Goal: Task Accomplishment & Management: Manage account settings

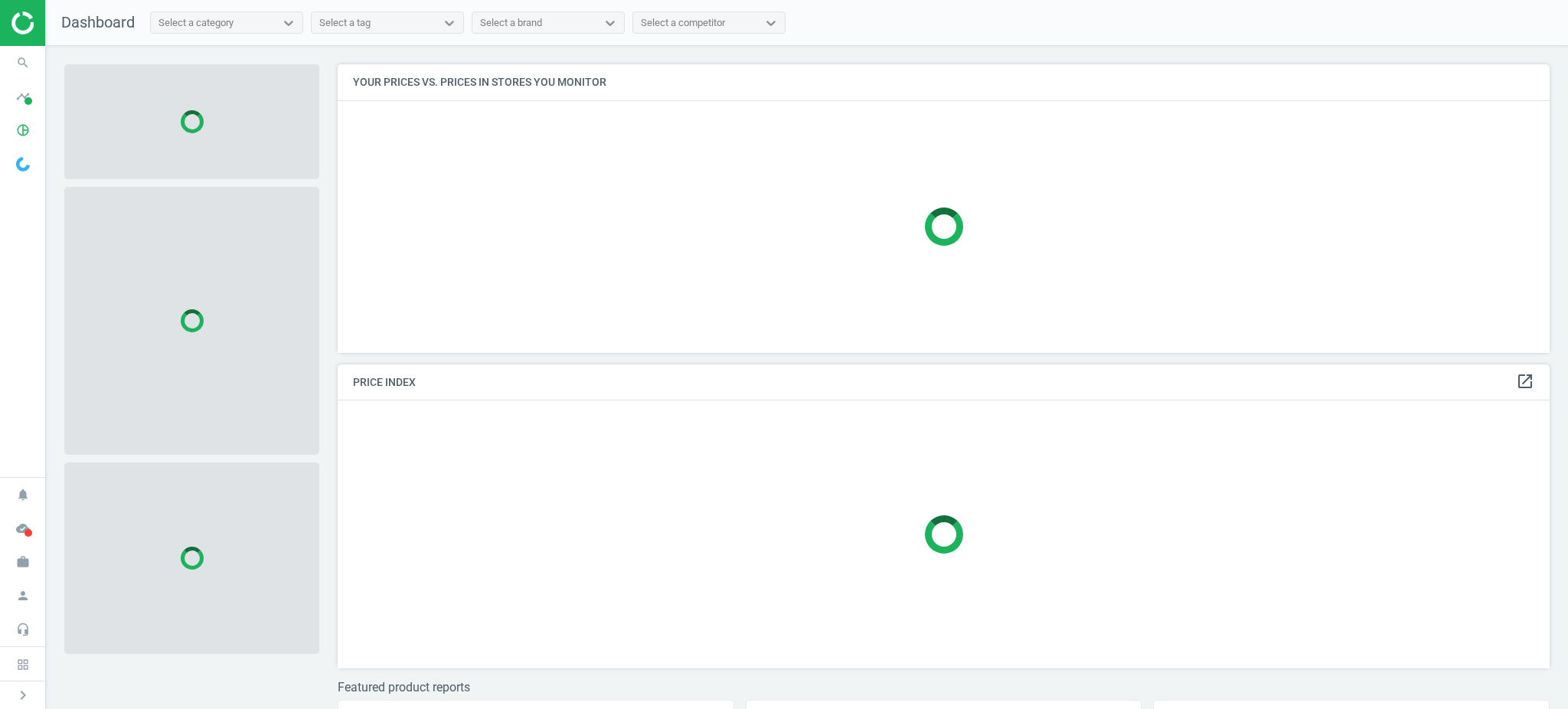
scroll to position [320, 1227]
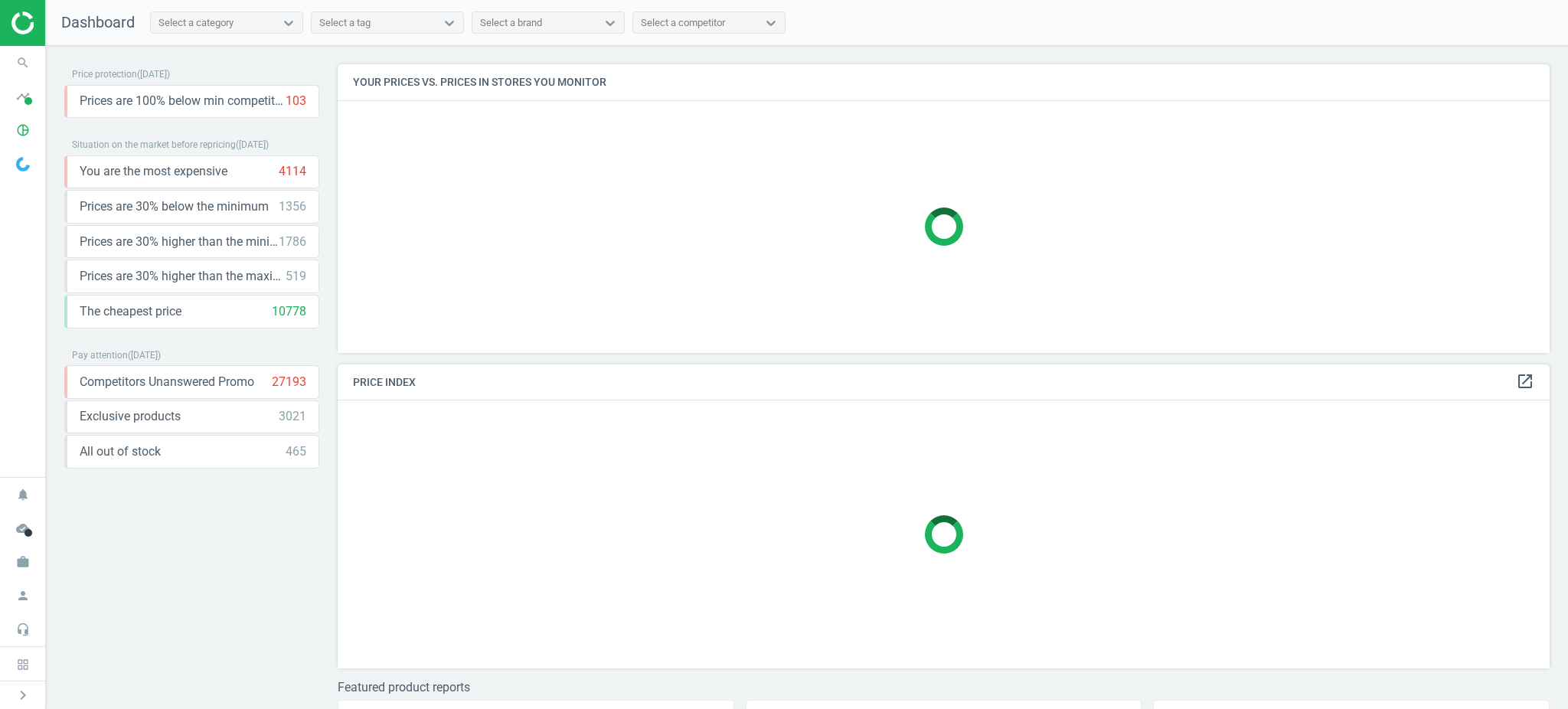
click at [37, 147] on span at bounding box center [23, 164] width 46 height 34
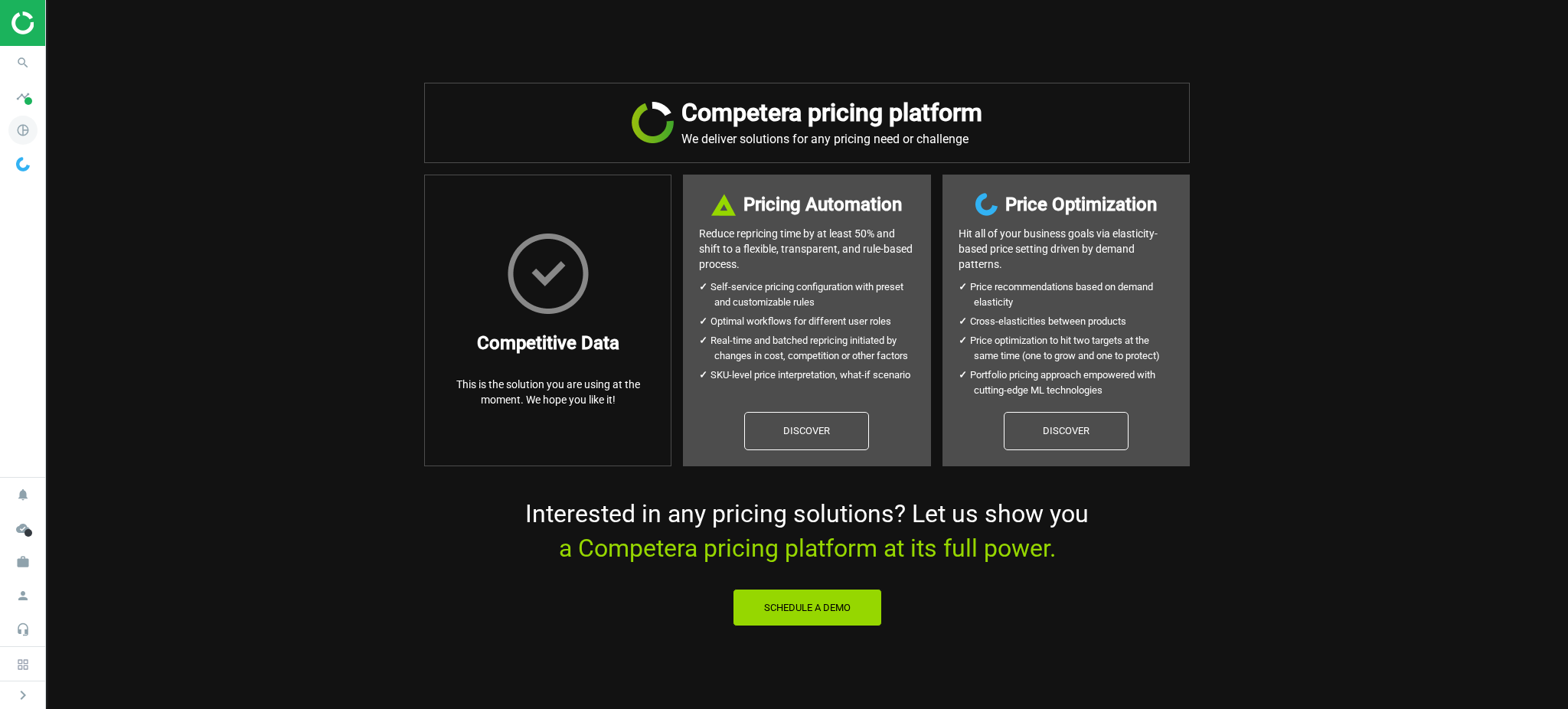
click at [38, 140] on span "pie_chart_outlined" at bounding box center [23, 130] width 46 height 34
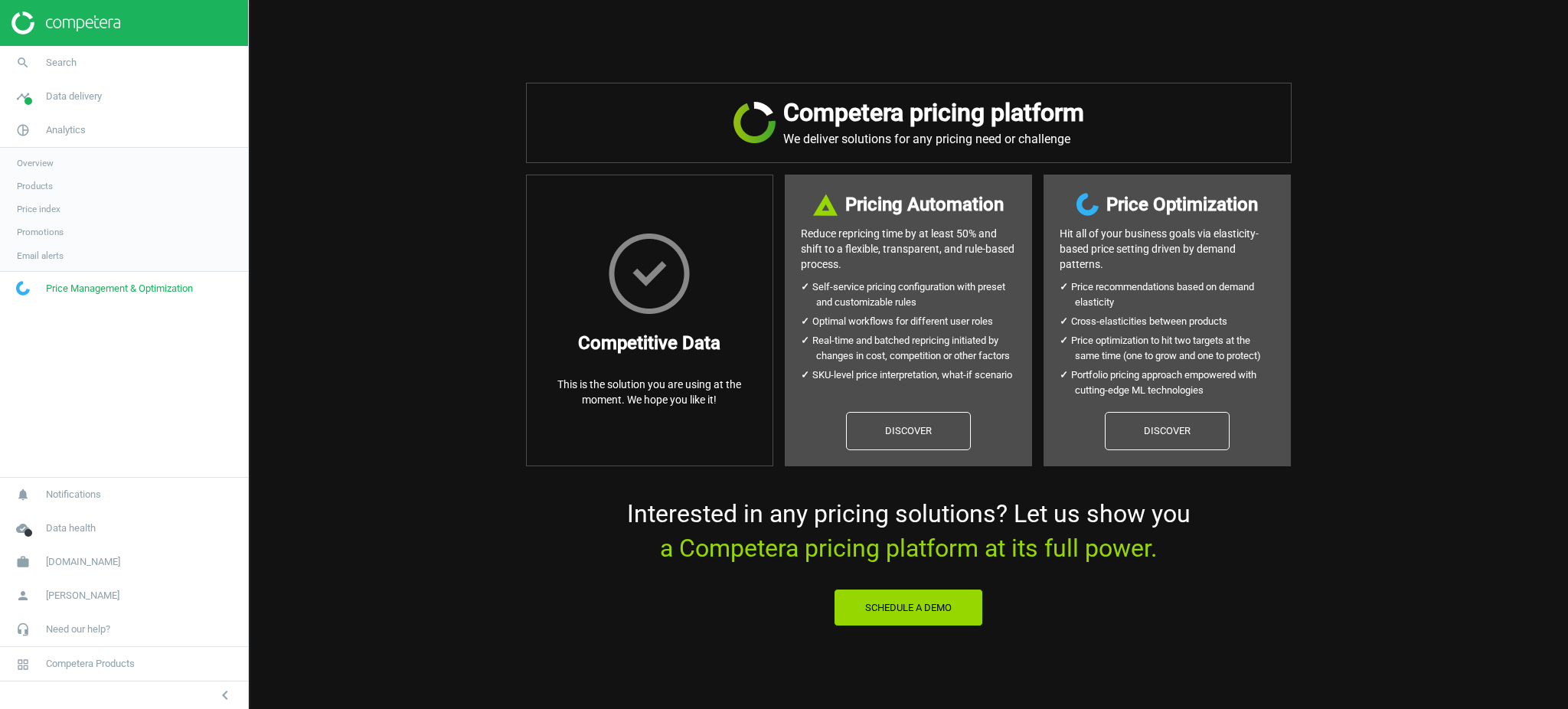
click at [54, 185] on link "Products" at bounding box center [124, 185] width 248 height 23
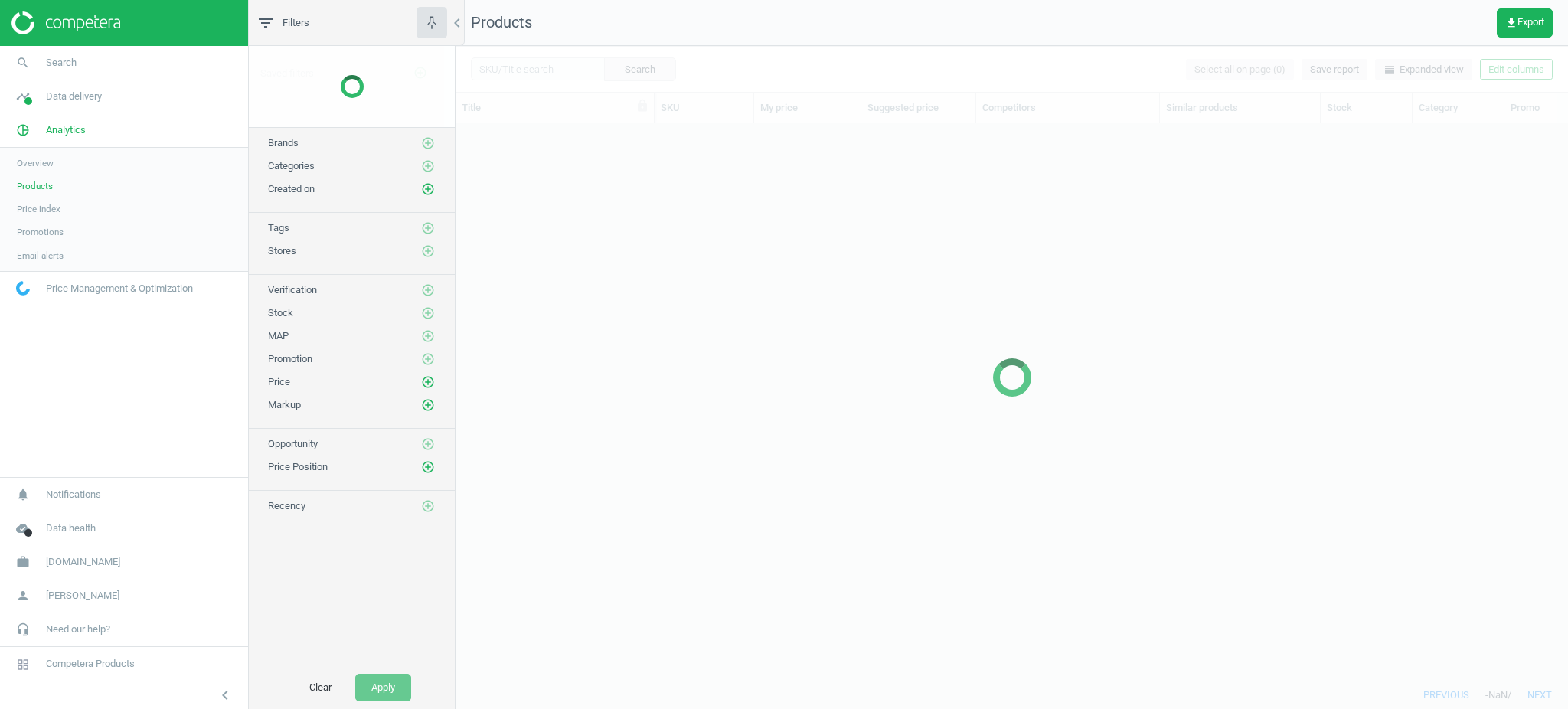
scroll to position [526, 1096]
click at [592, 57] on div at bounding box center [1012, 377] width 1112 height 663
click at [572, 67] on div at bounding box center [1012, 377] width 1112 height 663
click at [572, 67] on input "text" at bounding box center [538, 69] width 134 height 23
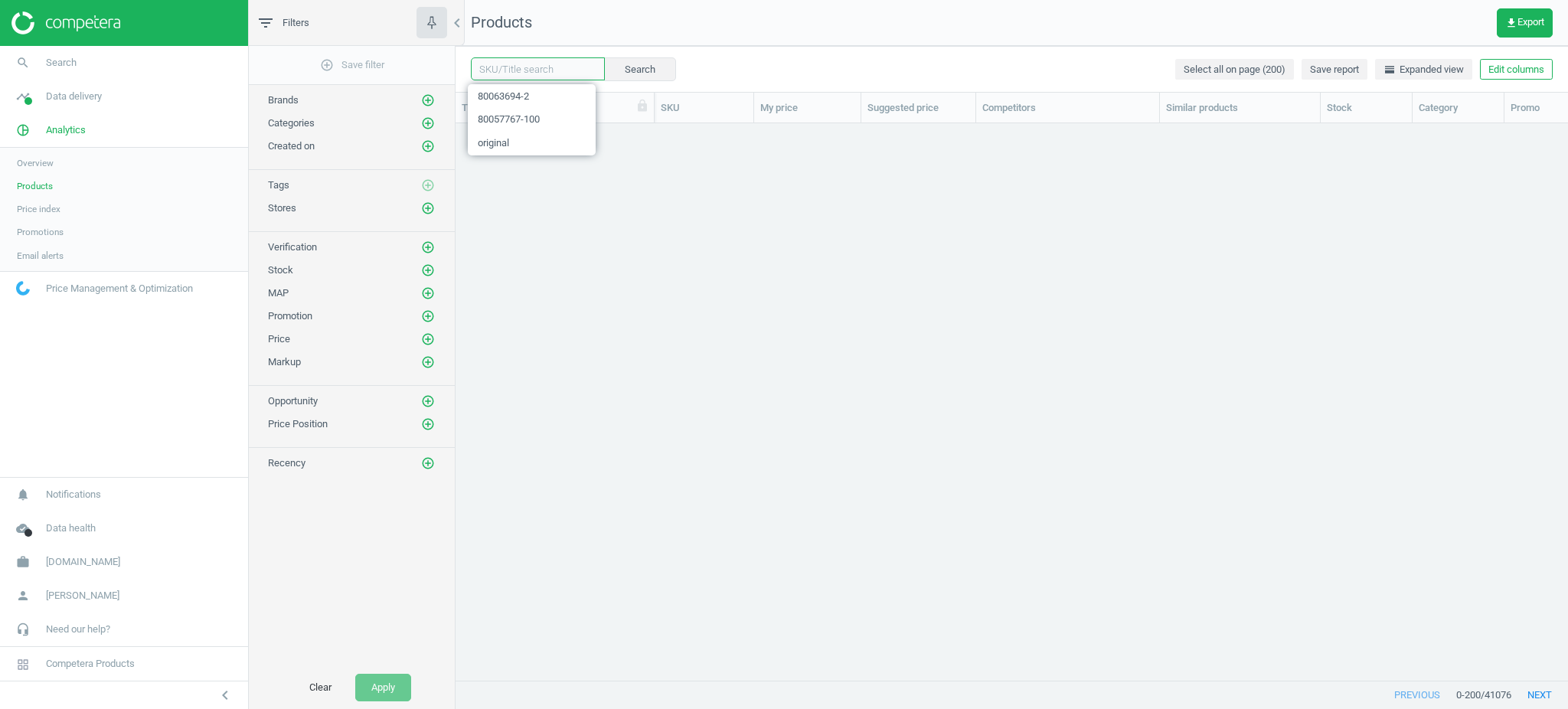
click at [572, 67] on input "text" at bounding box center [538, 69] width 134 height 23
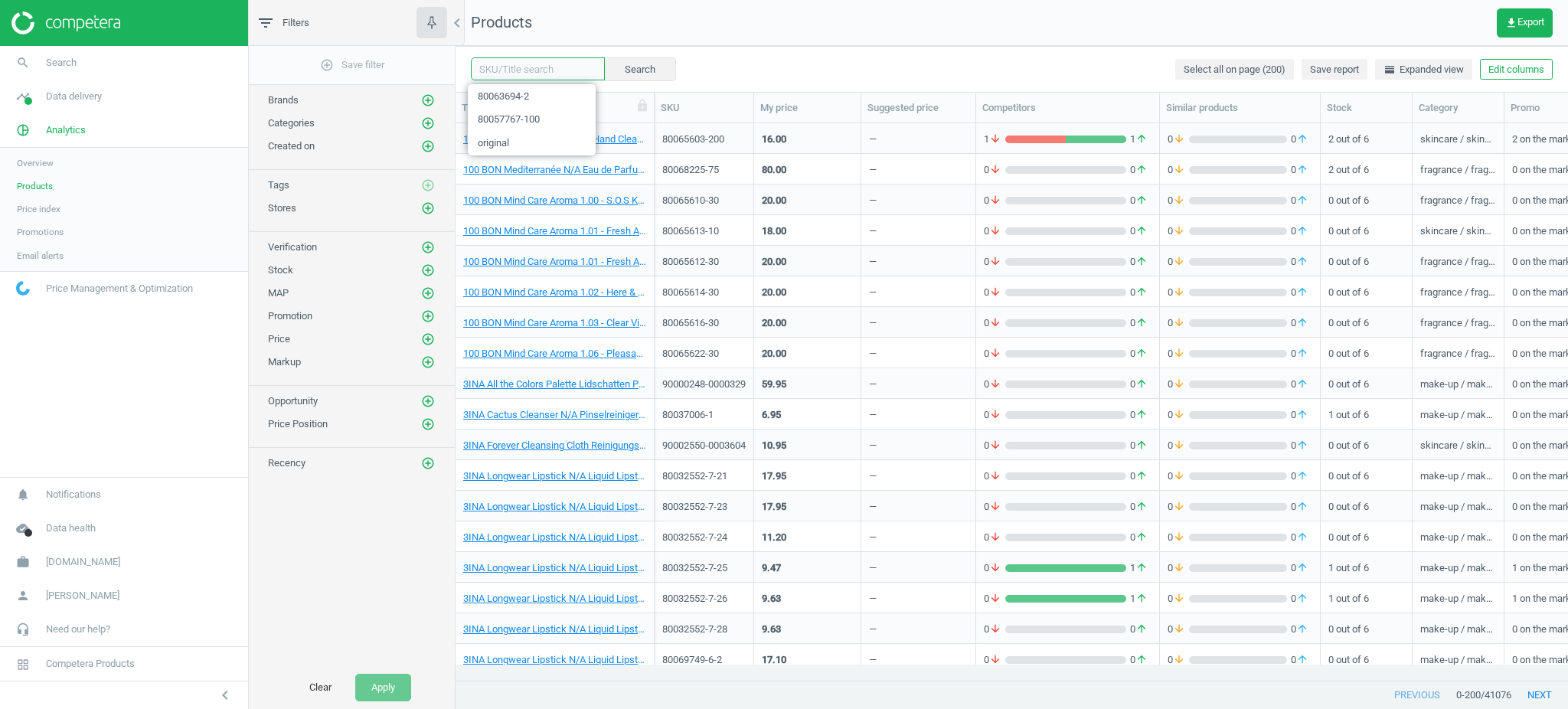
paste input "80069819-50"
type input "80069819-50"
click at [680, 74] on div "80069819-50 clear Search Select all on page (200) Save report horizontal_split …" at bounding box center [1012, 69] width 1112 height 46
click at [651, 54] on div "80069819-50 clear Search Select all on page (200) Save report horizontal_split …" at bounding box center [1012, 69] width 1112 height 46
click at [651, 67] on button "Search" at bounding box center [639, 69] width 72 height 23
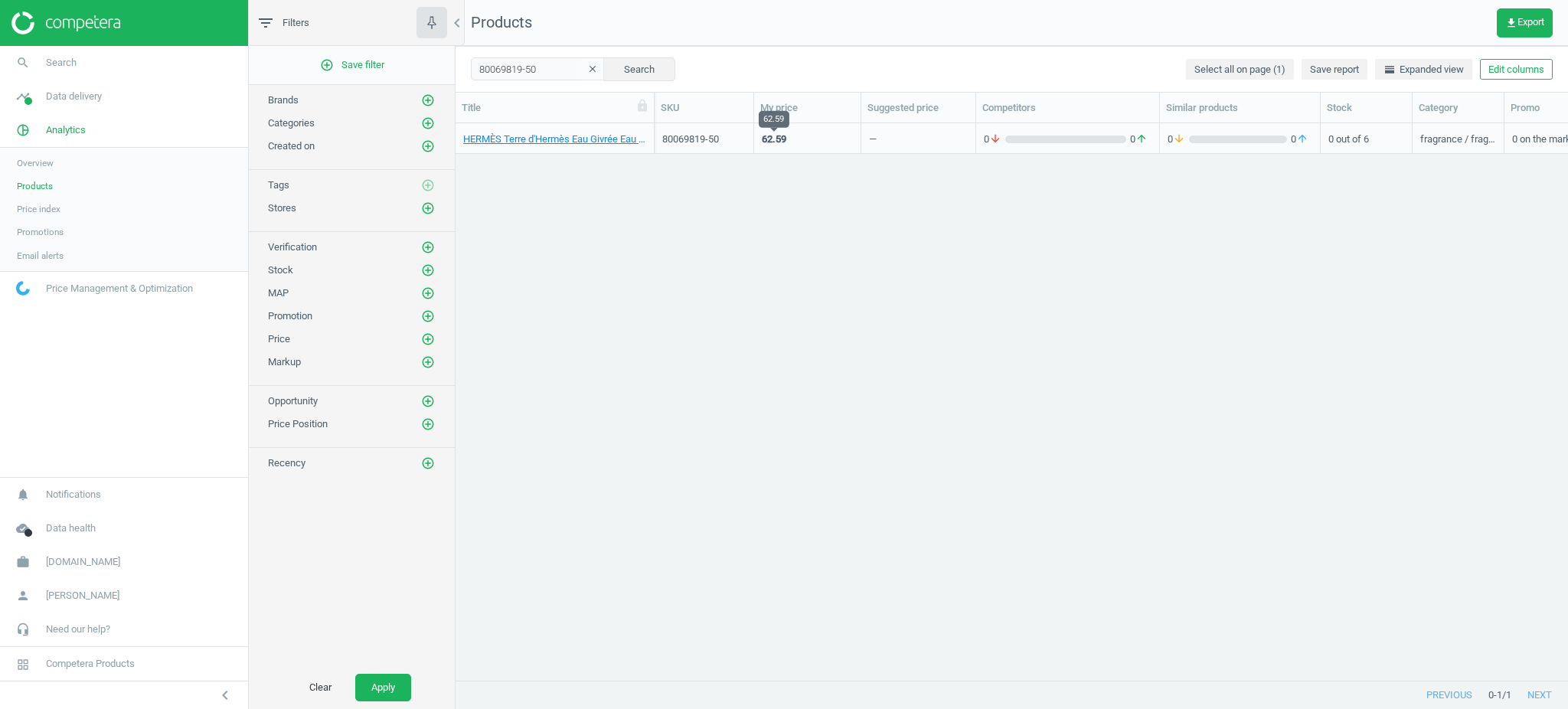
click at [781, 145] on div "62.59" at bounding box center [774, 139] width 25 height 14
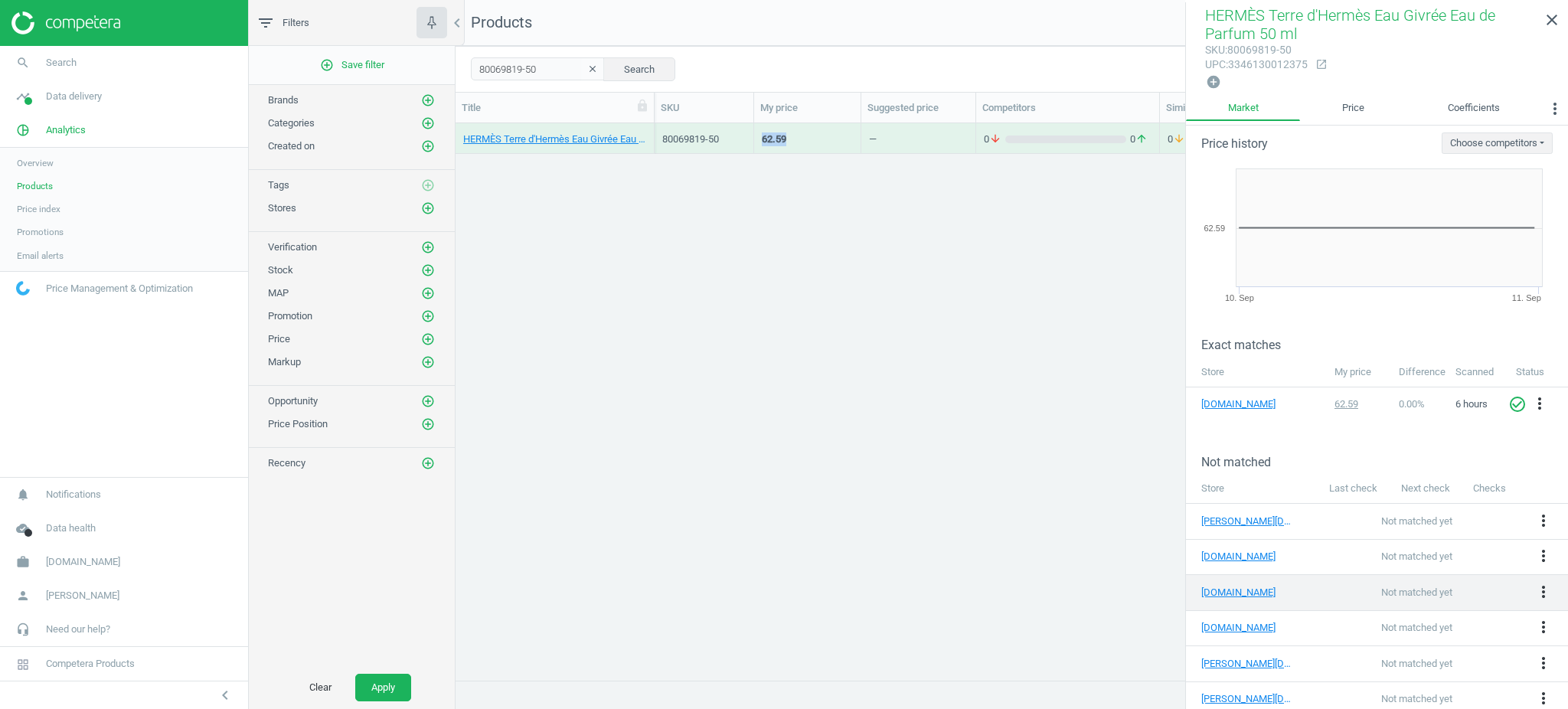
scroll to position [20, 0]
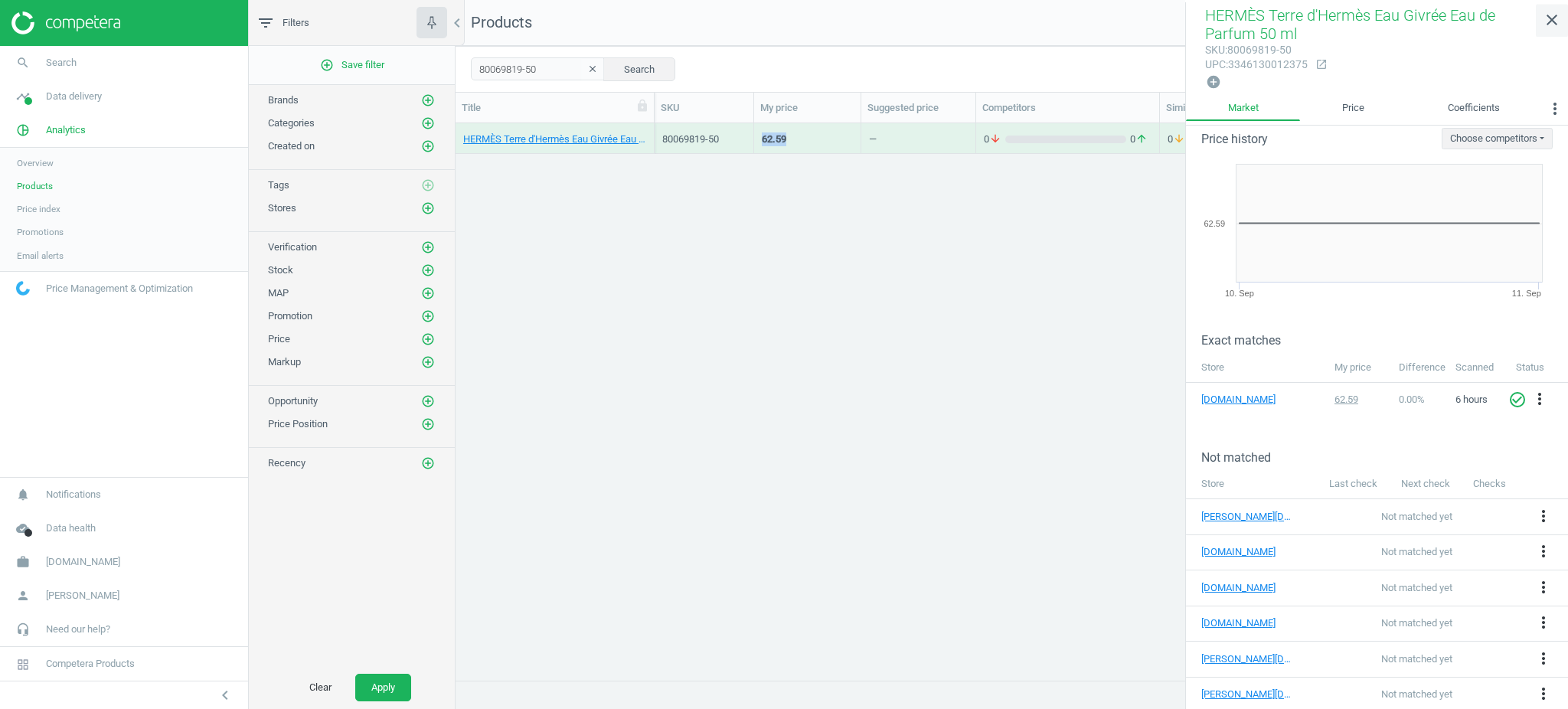
click at [1566, 26] on link "close" at bounding box center [1552, 20] width 32 height 33
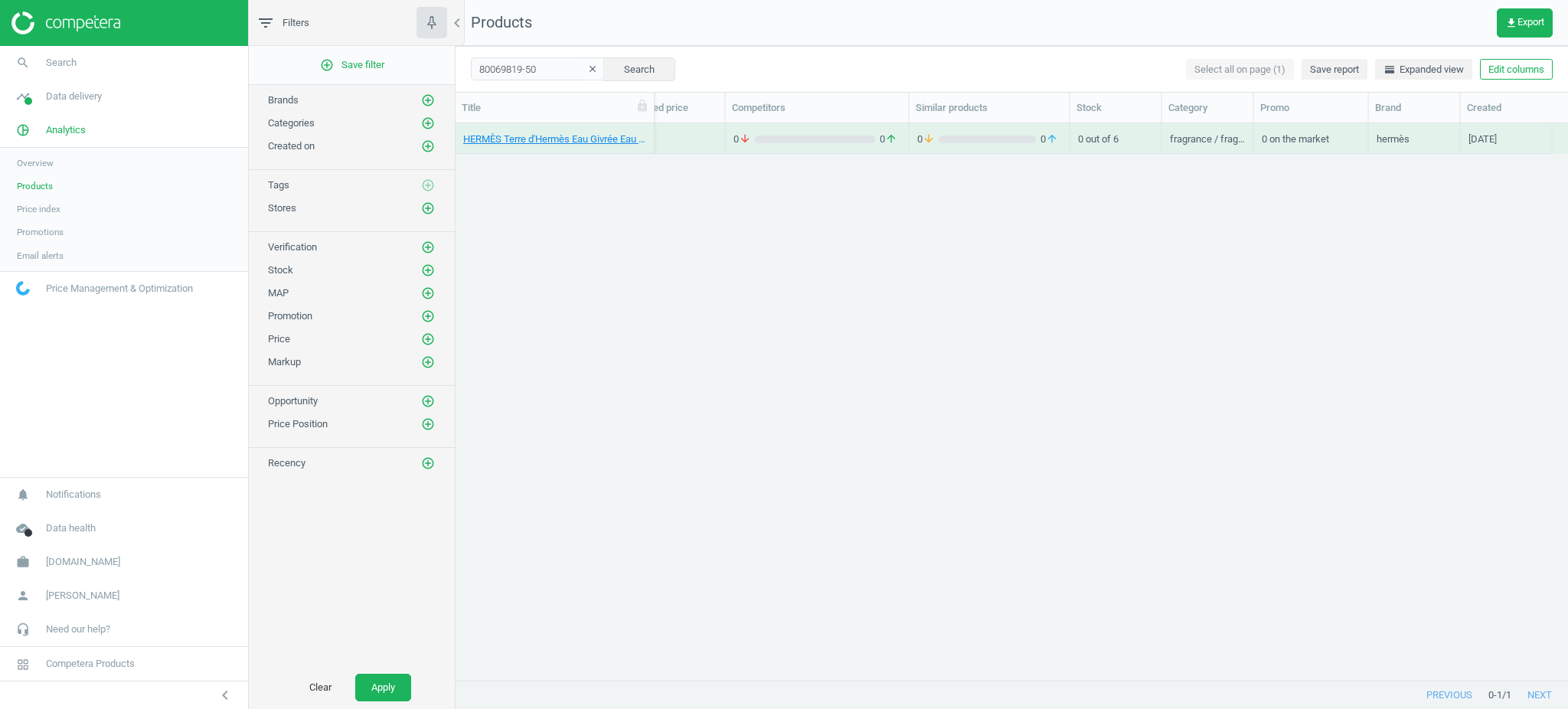
scroll to position [0, 250]
click at [692, 141] on div "—" at bounding box center [668, 139] width 99 height 27
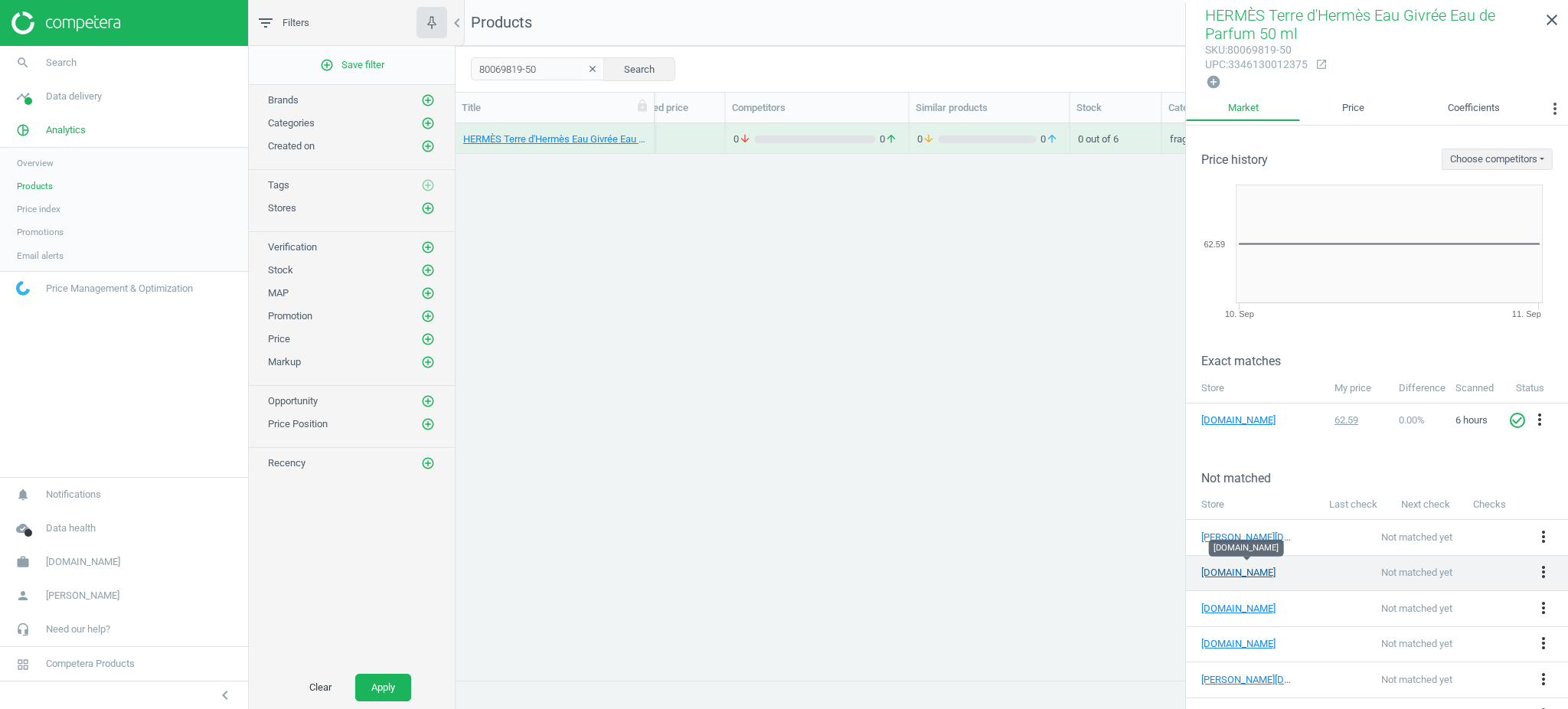
scroll to position [20, 0]
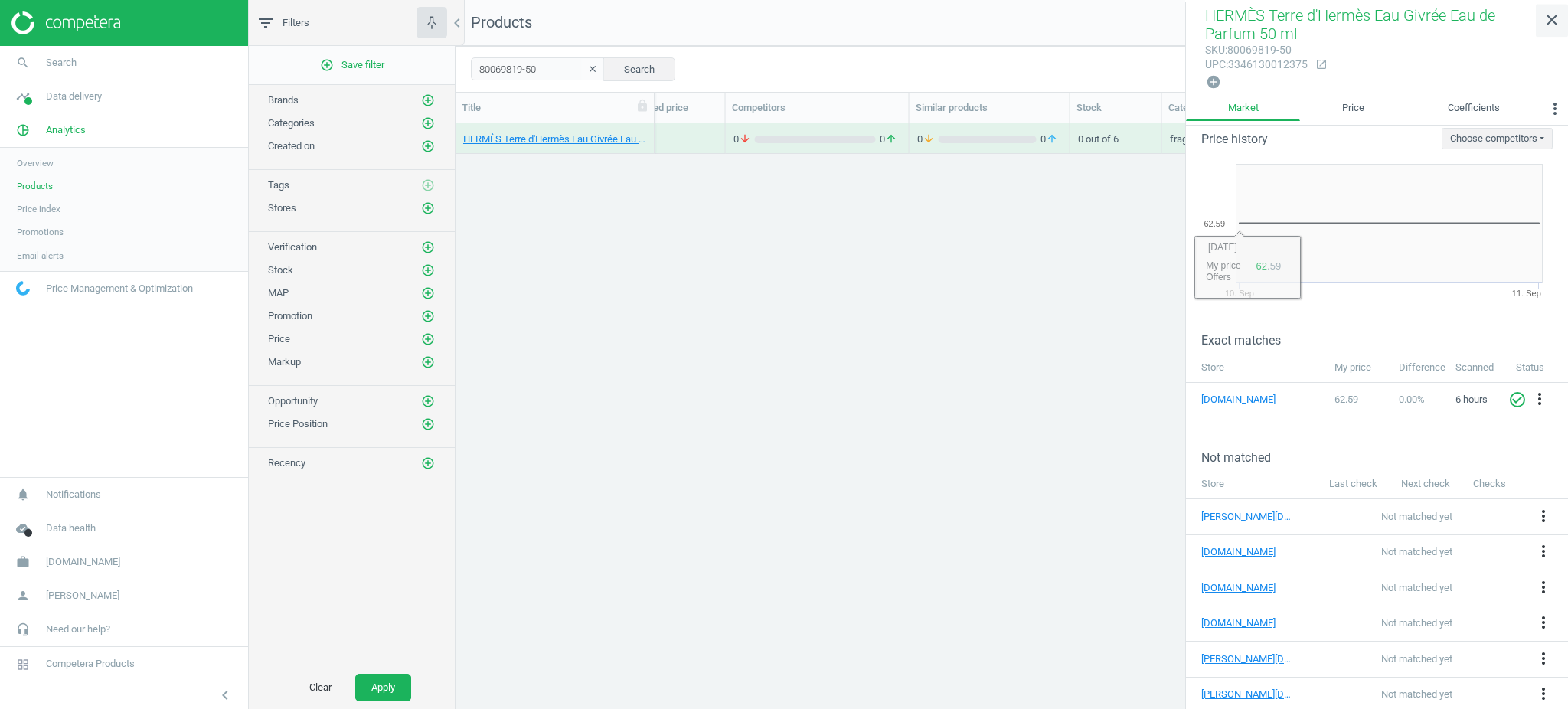
click at [1566, 22] on link "close" at bounding box center [1552, 20] width 32 height 33
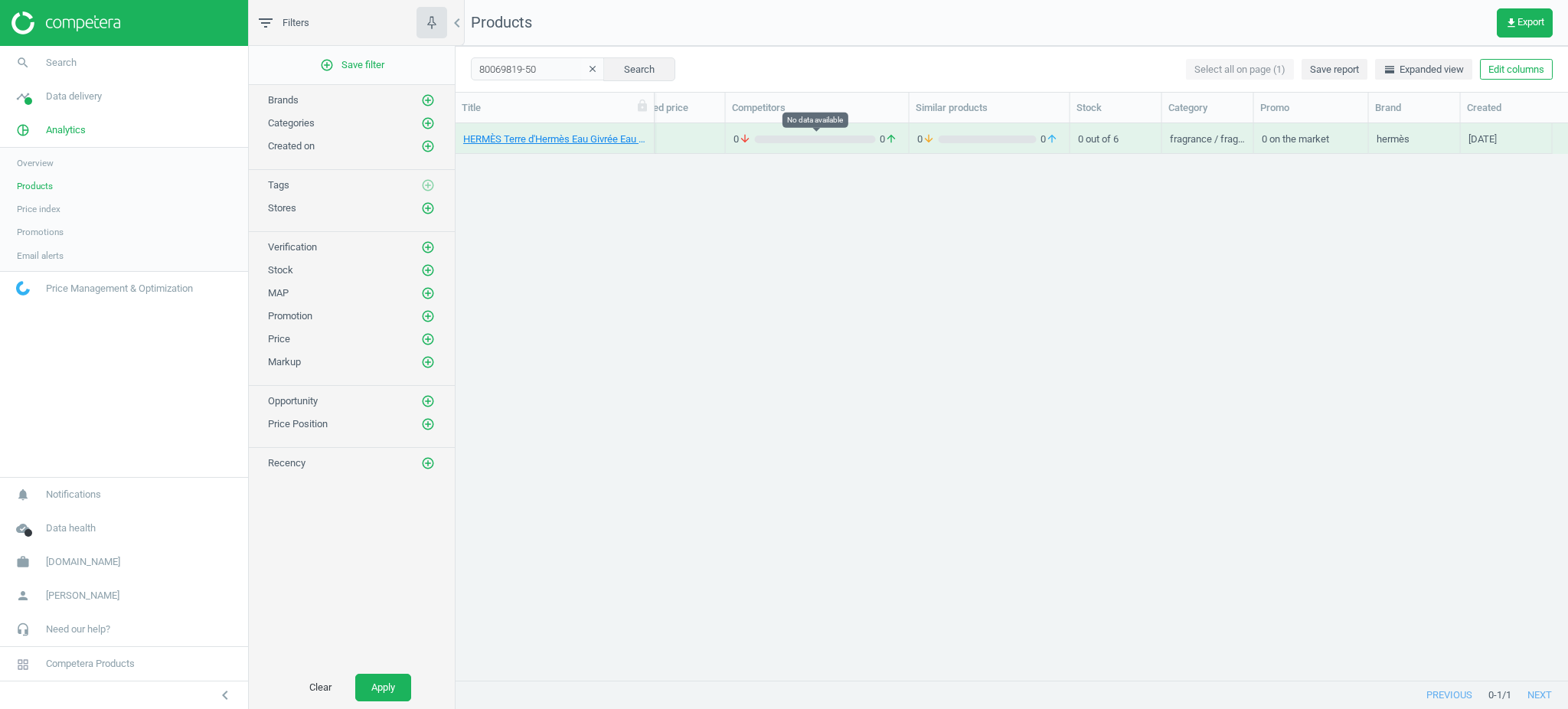
click at [744, 142] on icon "arrow_downward" at bounding box center [745, 139] width 12 height 14
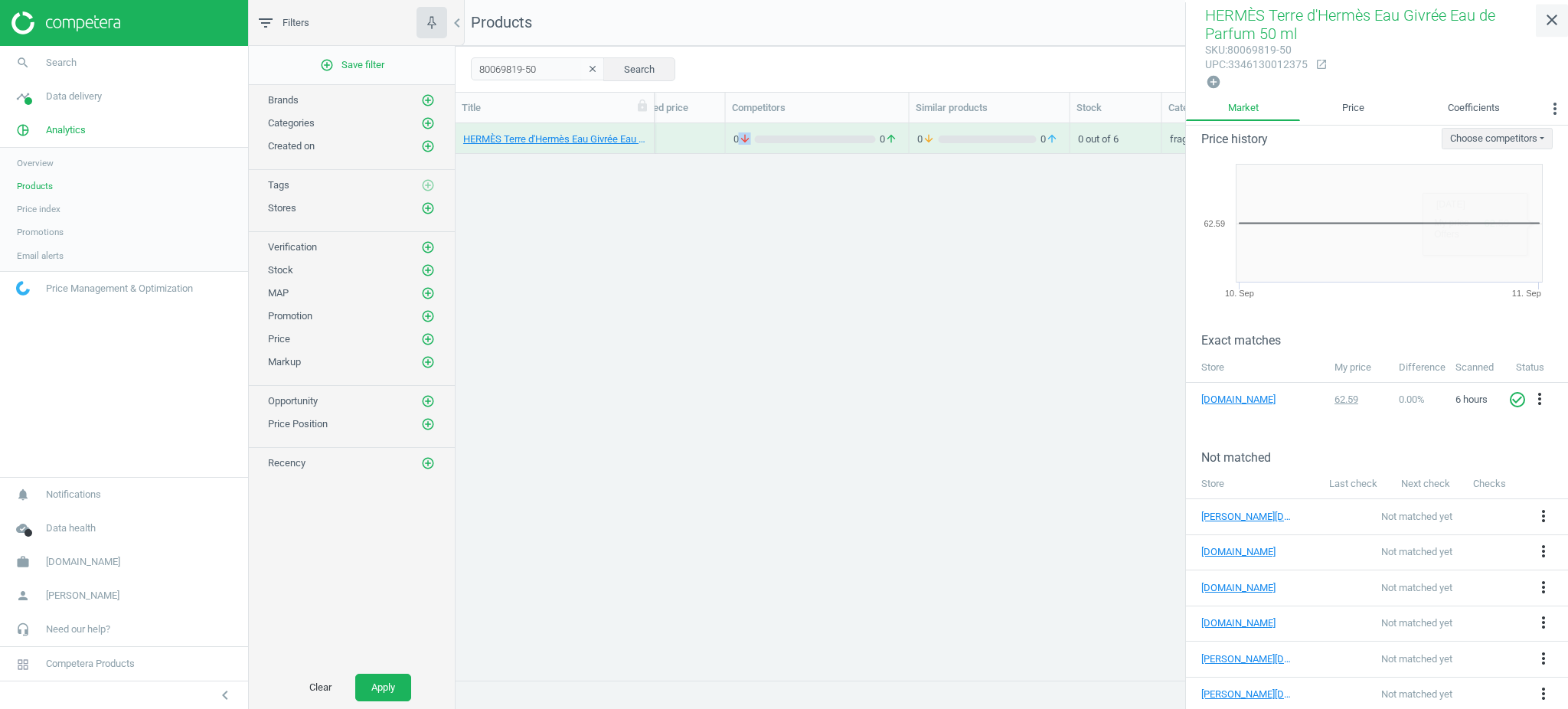
click at [1554, 25] on icon "close" at bounding box center [1552, 20] width 19 height 19
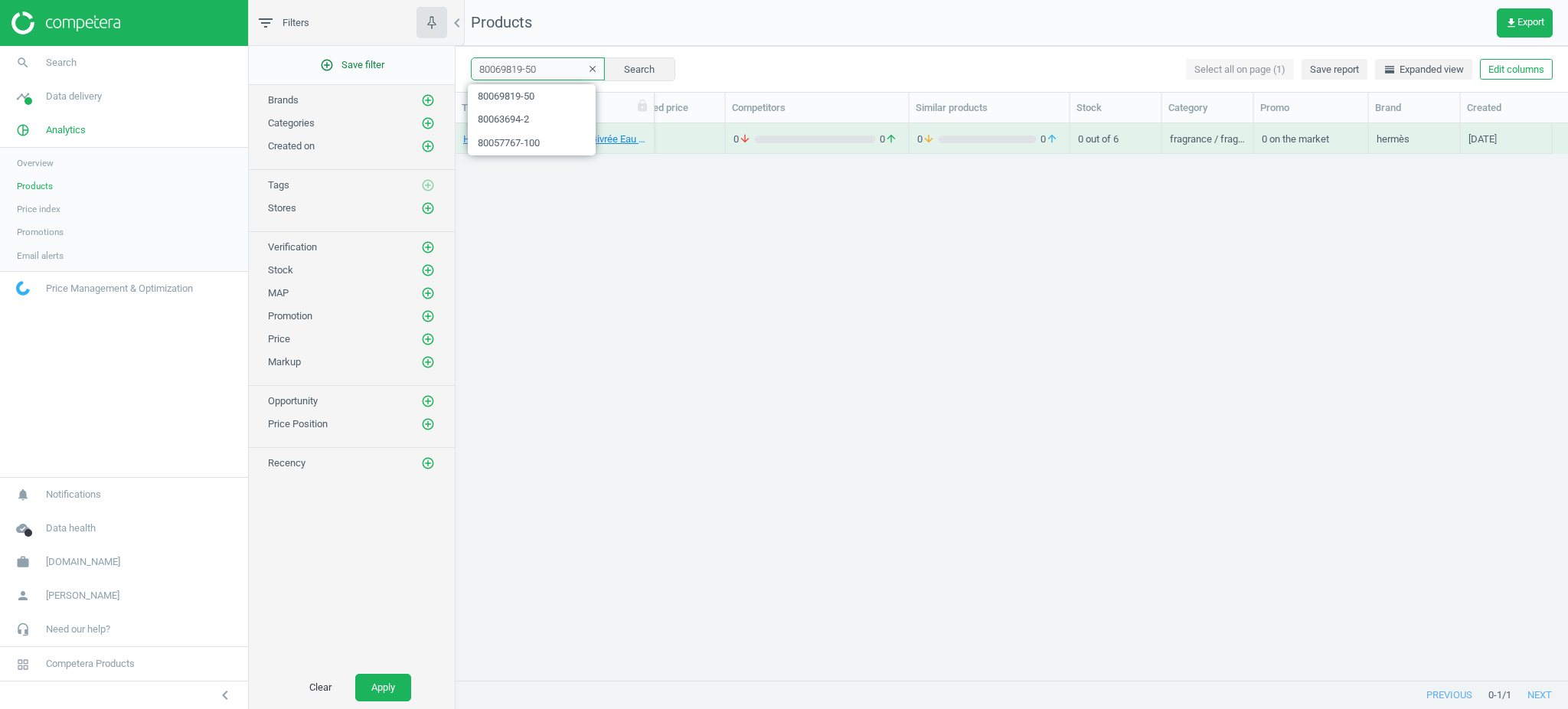
drag, startPoint x: 548, startPoint y: 74, endPoint x: 395, endPoint y: 77, distance: 153.0
click at [395, 77] on div "filter_list Filters chevron_left add_circle_outline Save filter Brands add_circ…" at bounding box center [908, 354] width 1319 height 709
click at [741, 138] on icon "arrow_downward" at bounding box center [745, 139] width 12 height 14
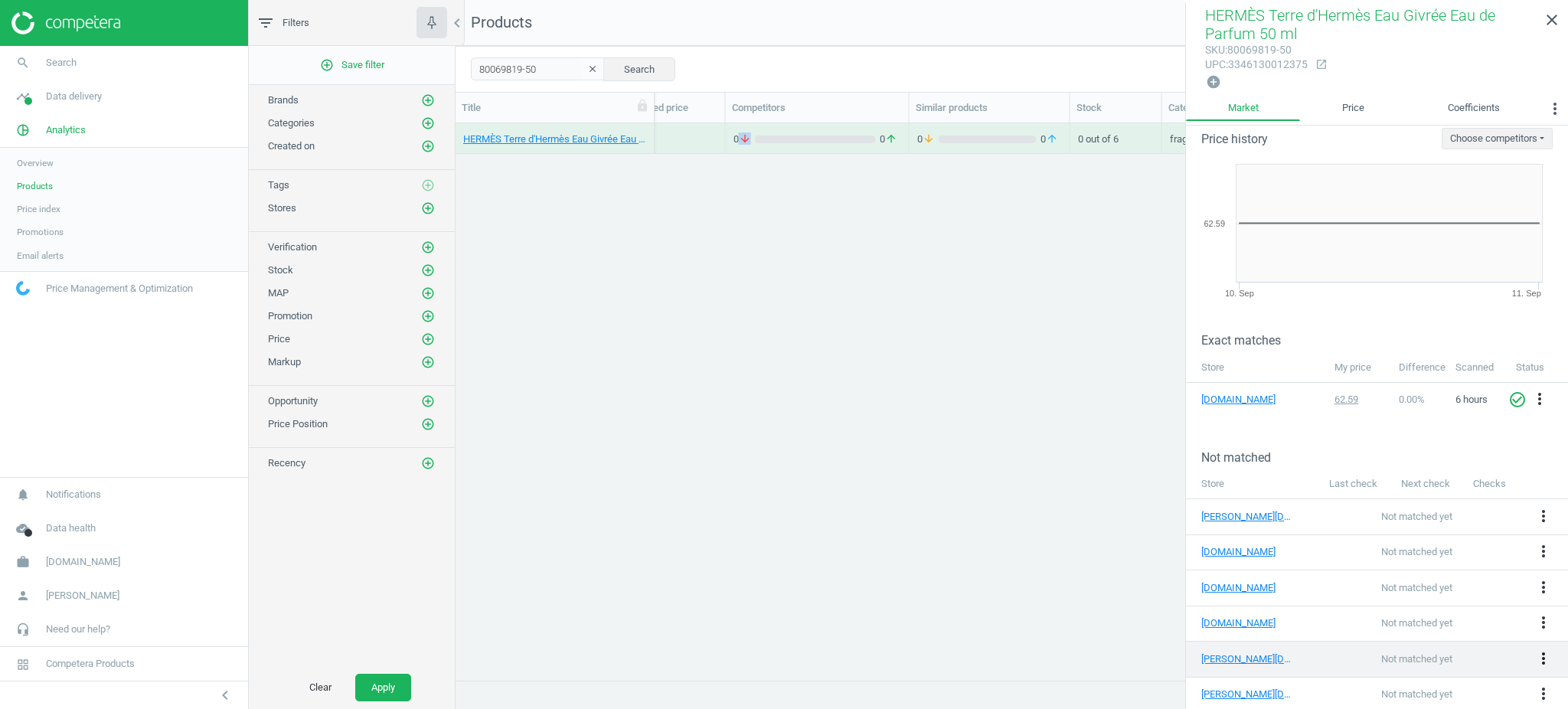
click at [1534, 649] on icon "more_vert" at bounding box center [1543, 658] width 19 height 19
click at [1436, 649] on link "Edit URL/product option" at bounding box center [1408, 650] width 210 height 24
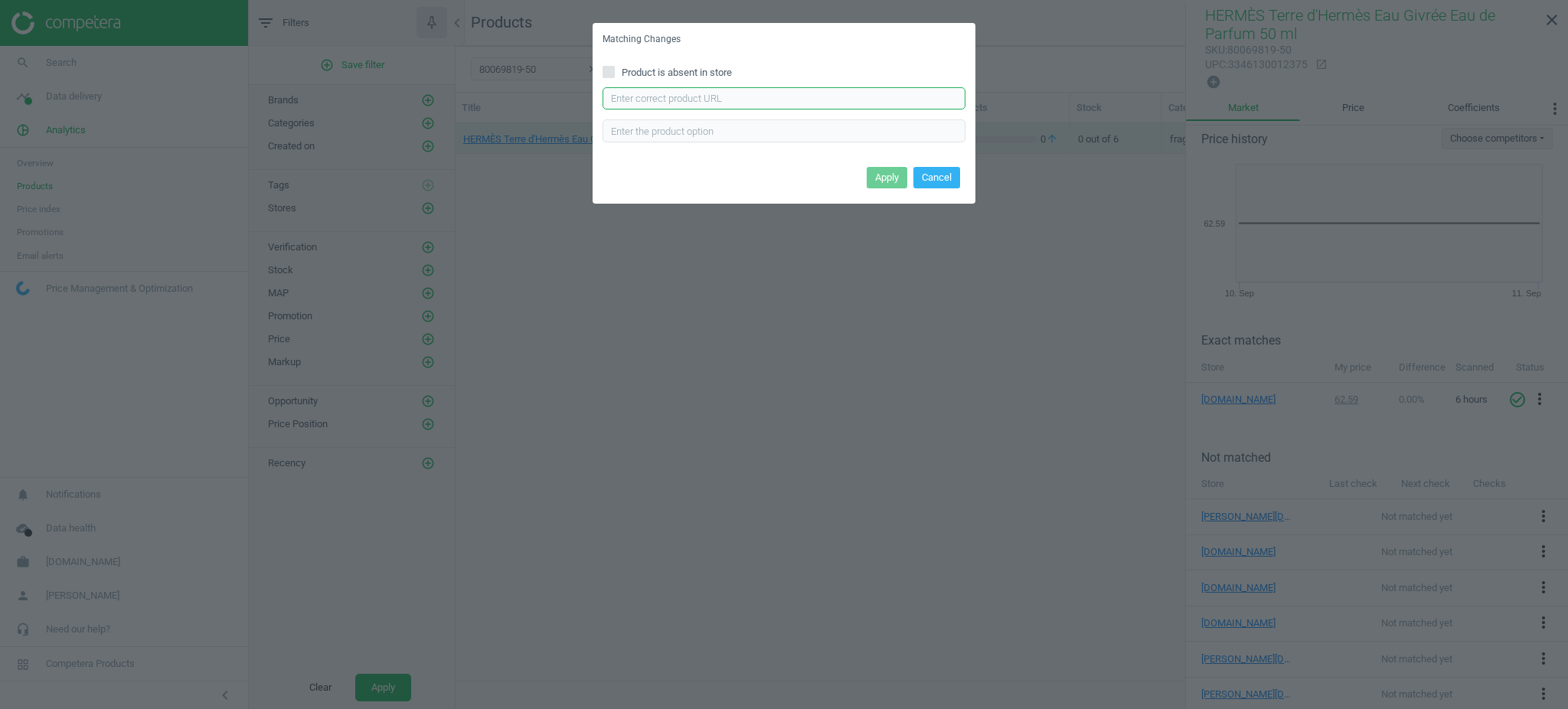
click at [802, 91] on input "text" at bounding box center [784, 99] width 363 height 23
paste input "[URL][DOMAIN_NAME][PERSON_NAME]"
type input "[URL][DOMAIN_NAME][PERSON_NAME]"
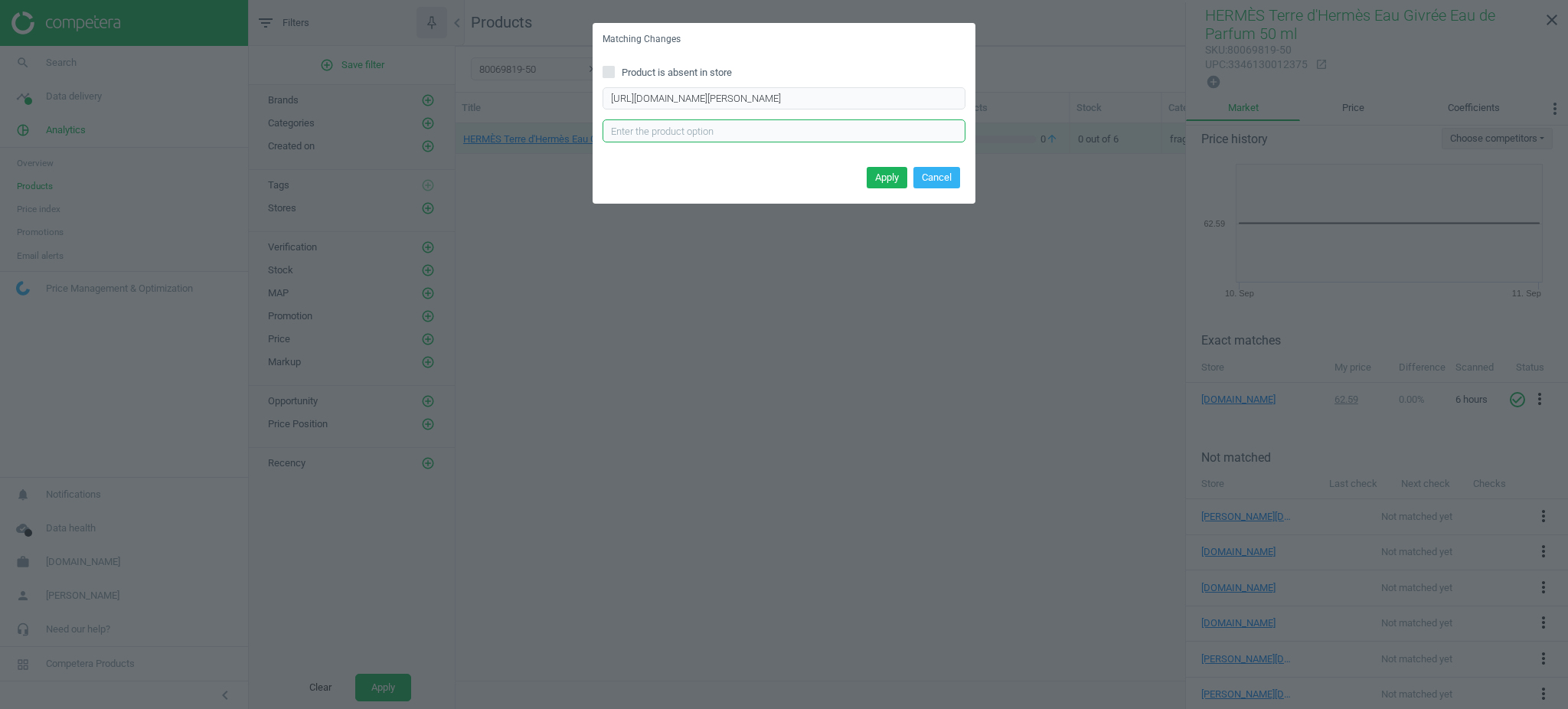
click at [754, 126] on input "text" at bounding box center [784, 130] width 363 height 23
click at [773, 93] on input "[URL][DOMAIN_NAME][PERSON_NAME]" at bounding box center [784, 99] width 363 height 23
click at [731, 124] on input "text" at bounding box center [784, 130] width 363 height 23
type input "50 ml"
click at [879, 176] on button "Apply" at bounding box center [887, 177] width 41 height 21
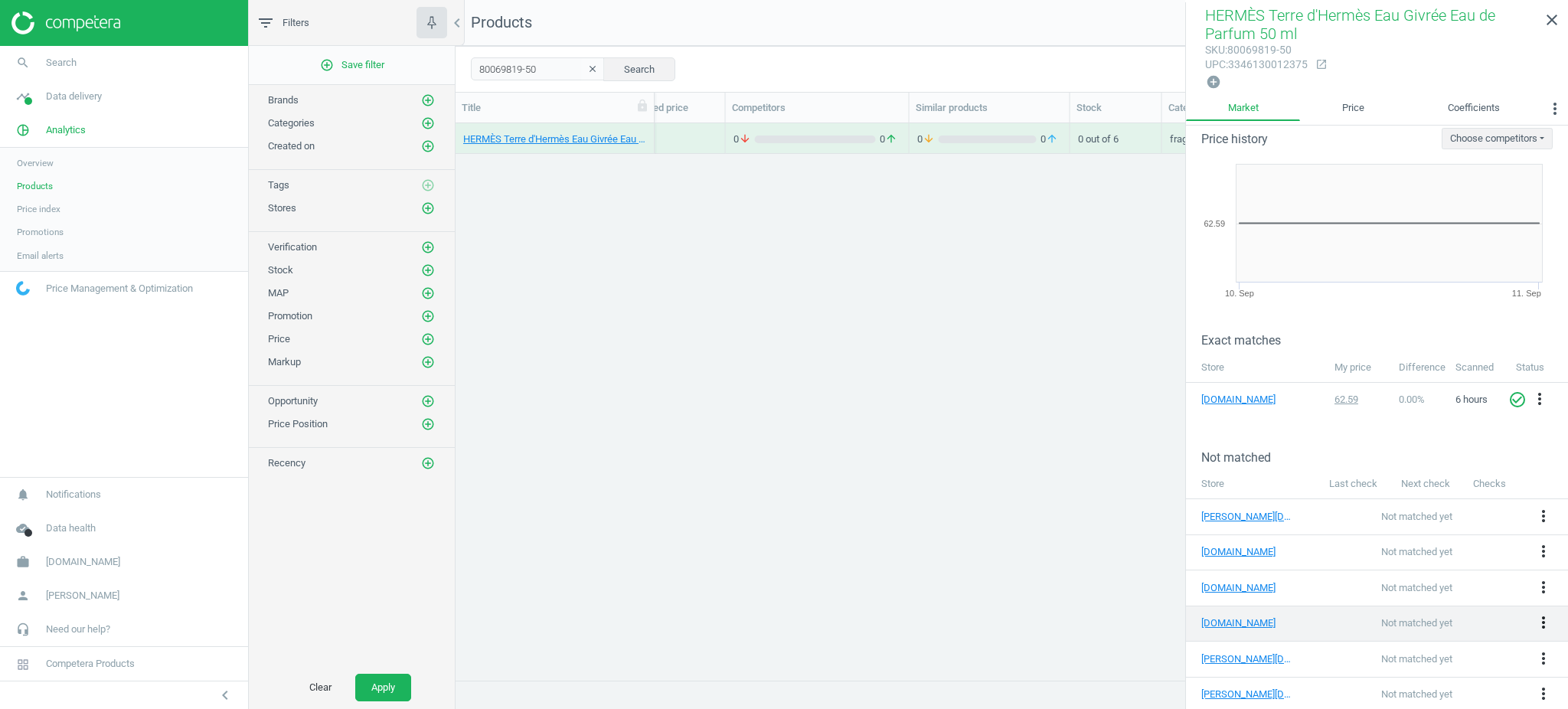
click at [1536, 613] on icon "more_vert" at bounding box center [1543, 622] width 19 height 19
click at [1404, 611] on link "Edit URL/product option" at bounding box center [1408, 615] width 210 height 24
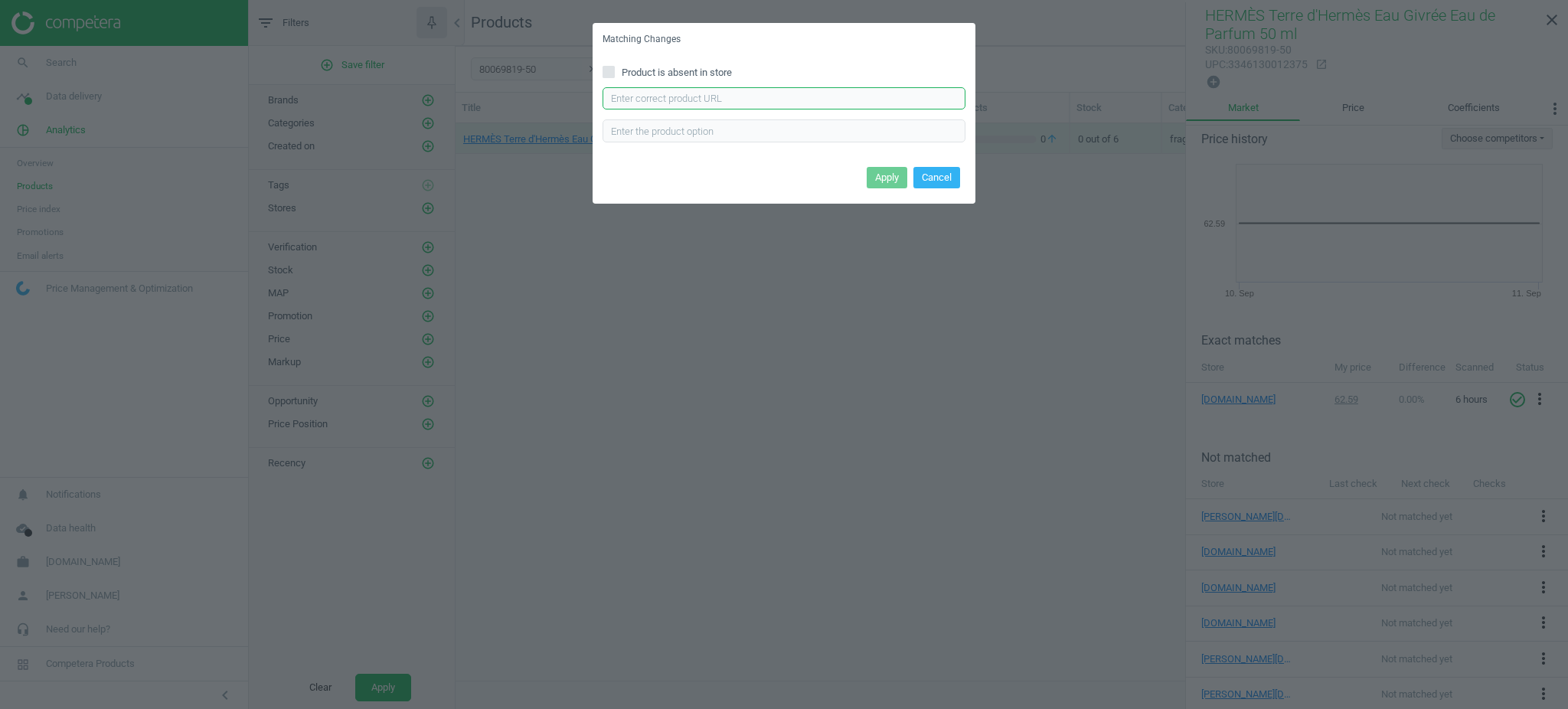
click at [810, 95] on input "text" at bounding box center [784, 99] width 363 height 23
paste input "[URL][DOMAIN_NAME][PERSON_NAME]"
type input "[URL][DOMAIN_NAME][PERSON_NAME]"
click at [868, 179] on button "Apply" at bounding box center [887, 177] width 41 height 21
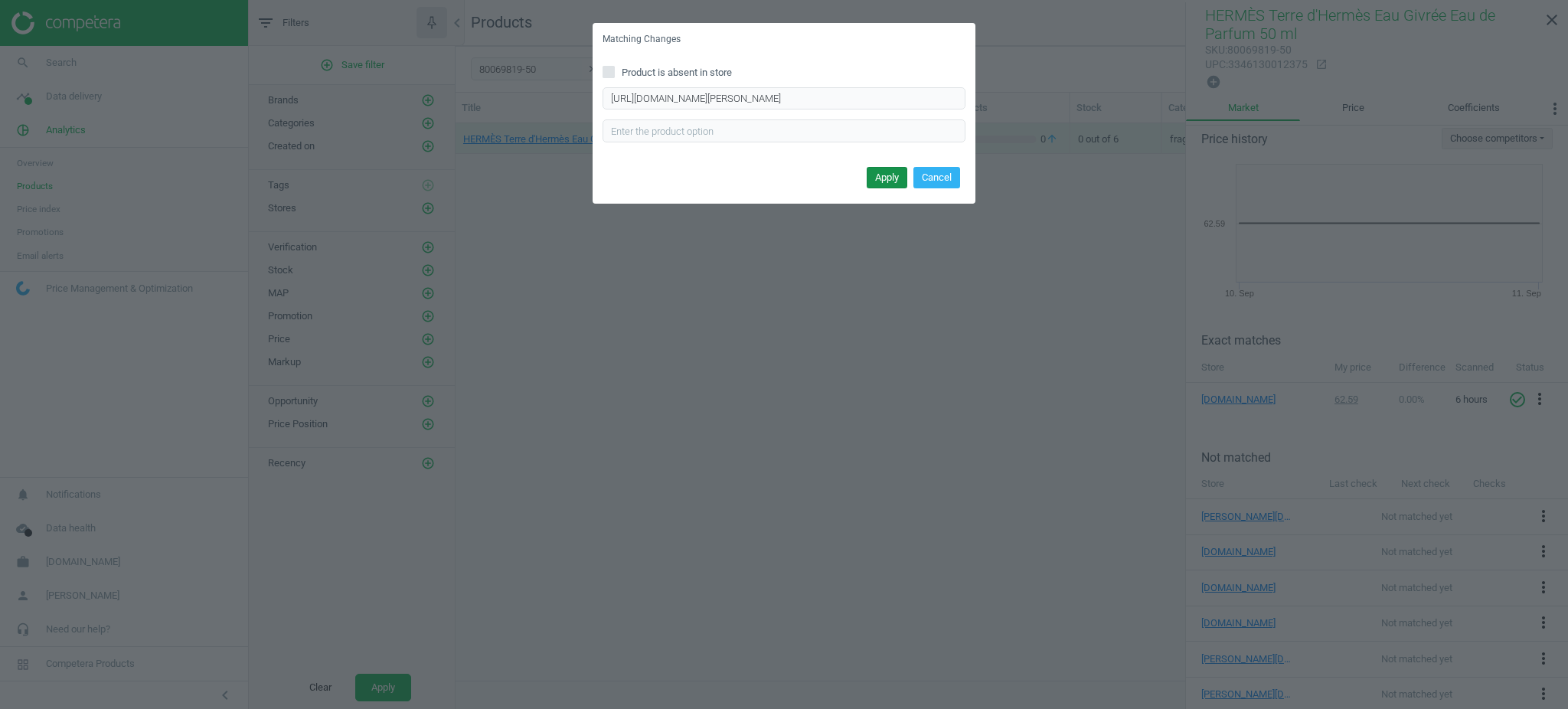
scroll to position [0, 0]
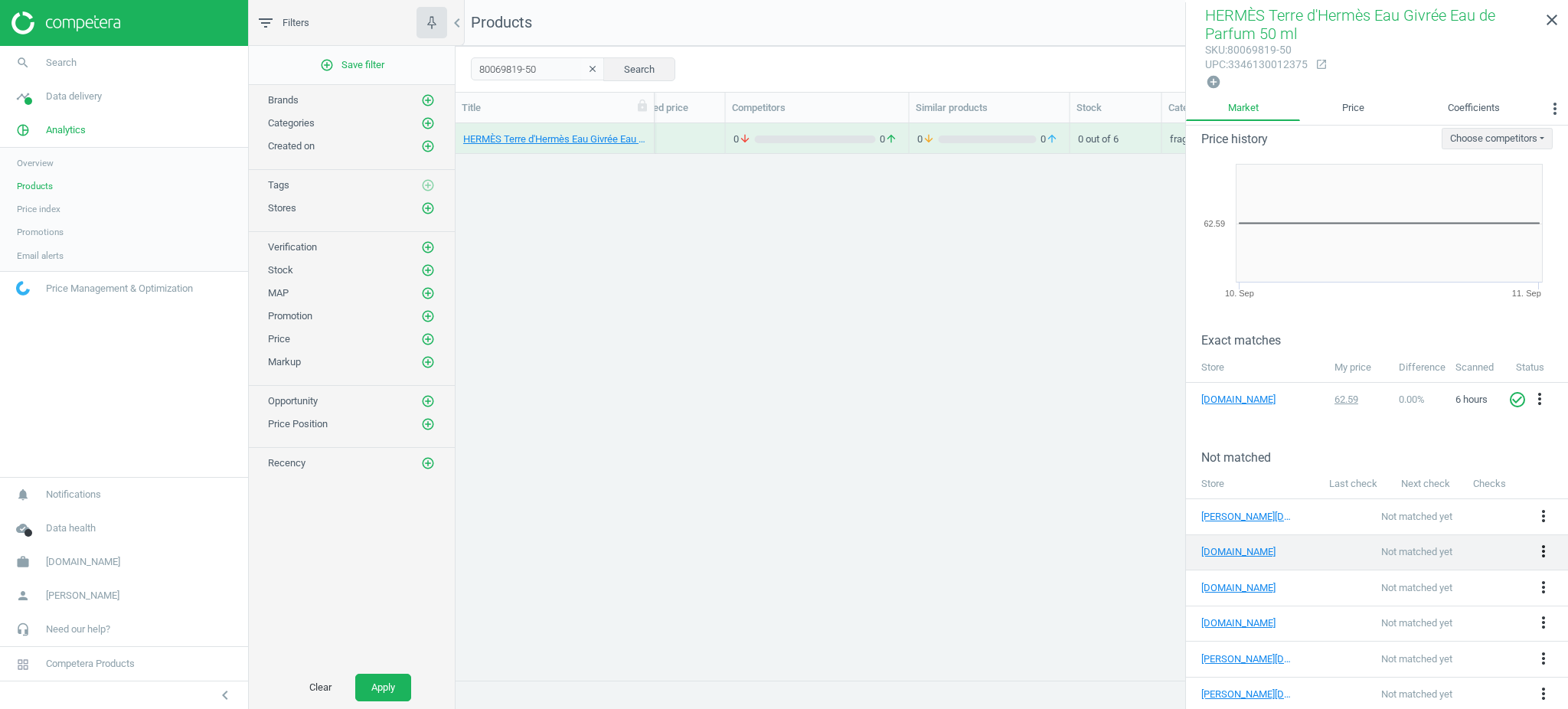
click at [1534, 543] on icon "more_vert" at bounding box center [1543, 551] width 19 height 19
click at [1368, 545] on link "Edit URL/product option" at bounding box center [1408, 547] width 210 height 24
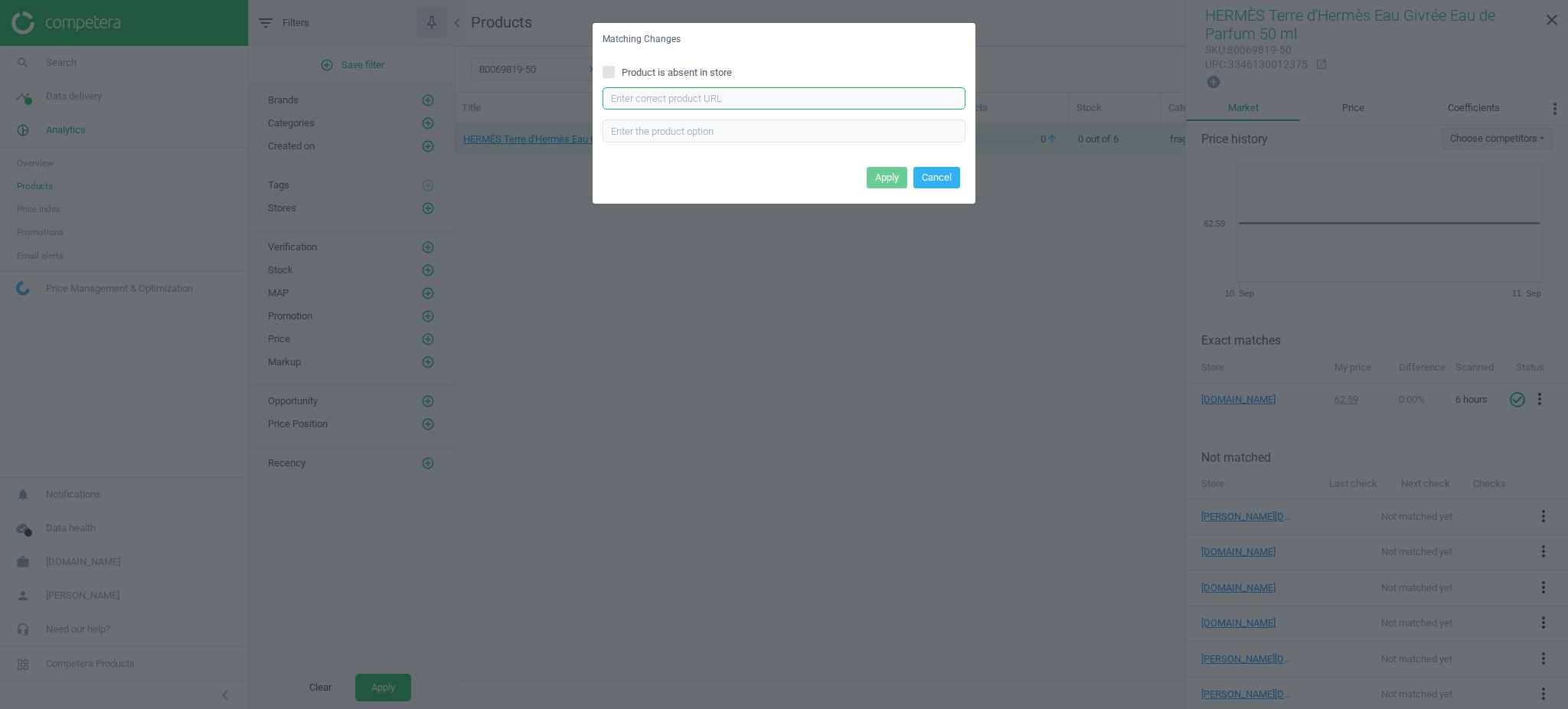
click at [836, 107] on input "text" at bounding box center [784, 99] width 363 height 23
paste input "[URL][DOMAIN_NAME]"
type input "[URL][DOMAIN_NAME]"
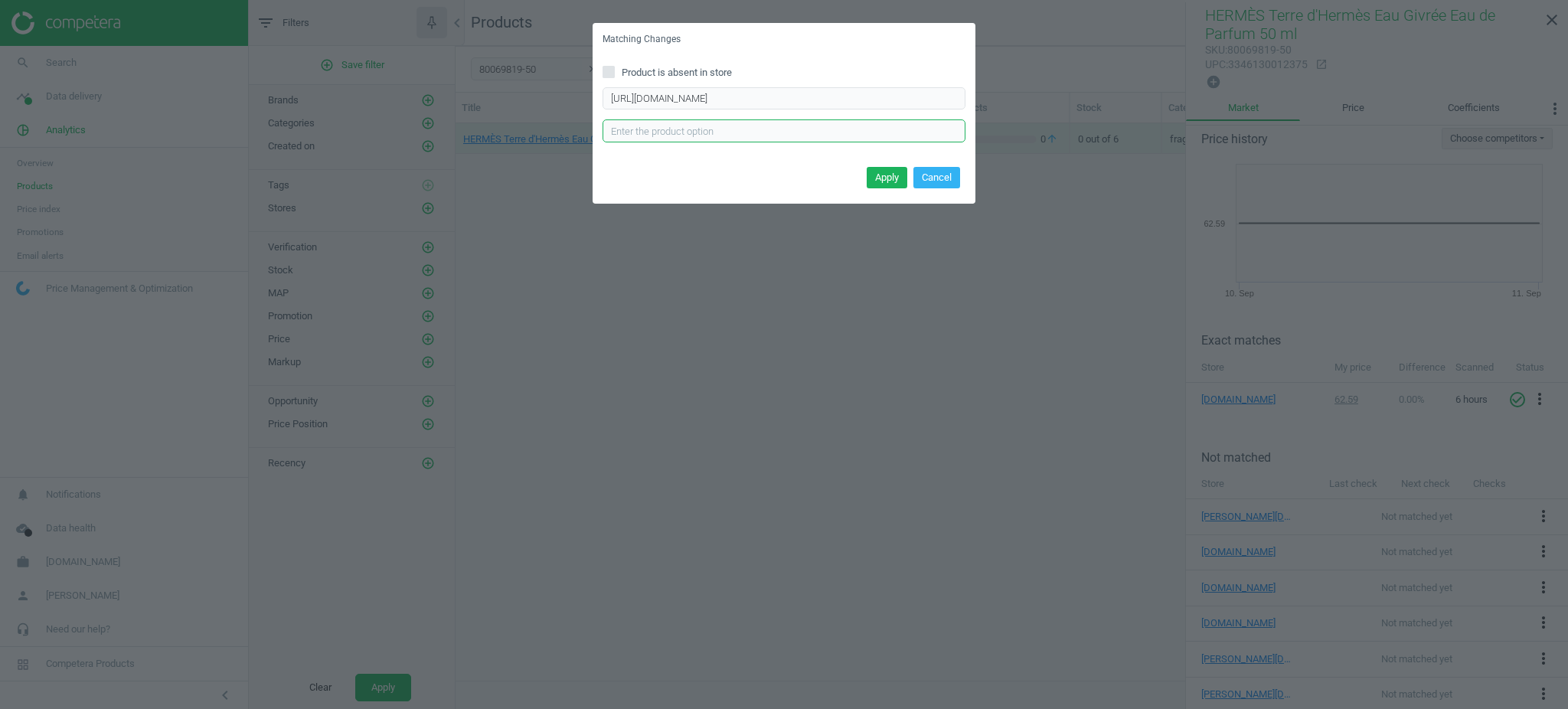
click at [784, 132] on input "text" at bounding box center [784, 130] width 363 height 23
paste input "1009654"
type input "1009654"
click at [886, 180] on button "Apply" at bounding box center [887, 177] width 41 height 21
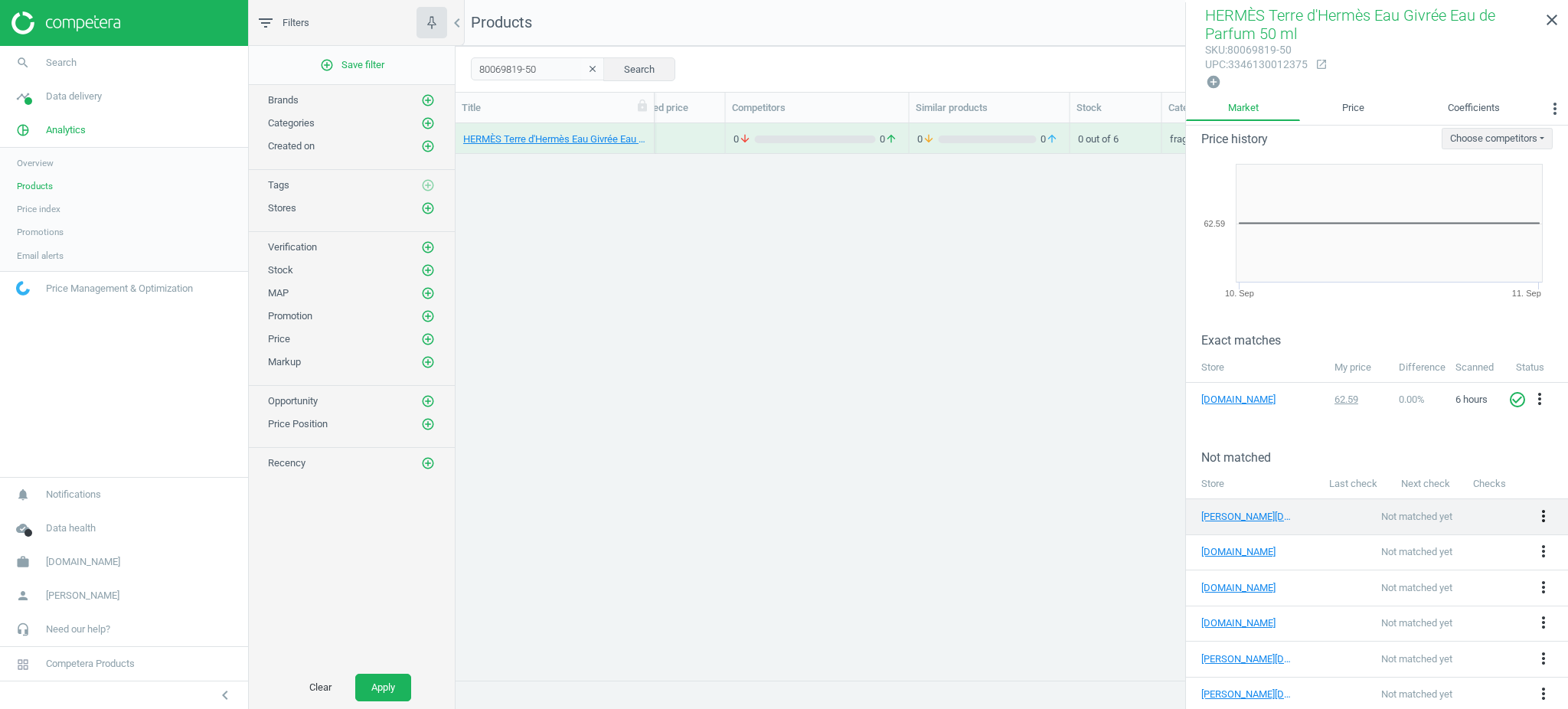
click at [1534, 513] on icon "more_vert" at bounding box center [1543, 516] width 19 height 19
click at [1370, 509] on link "Edit URL/product option" at bounding box center [1408, 513] width 210 height 24
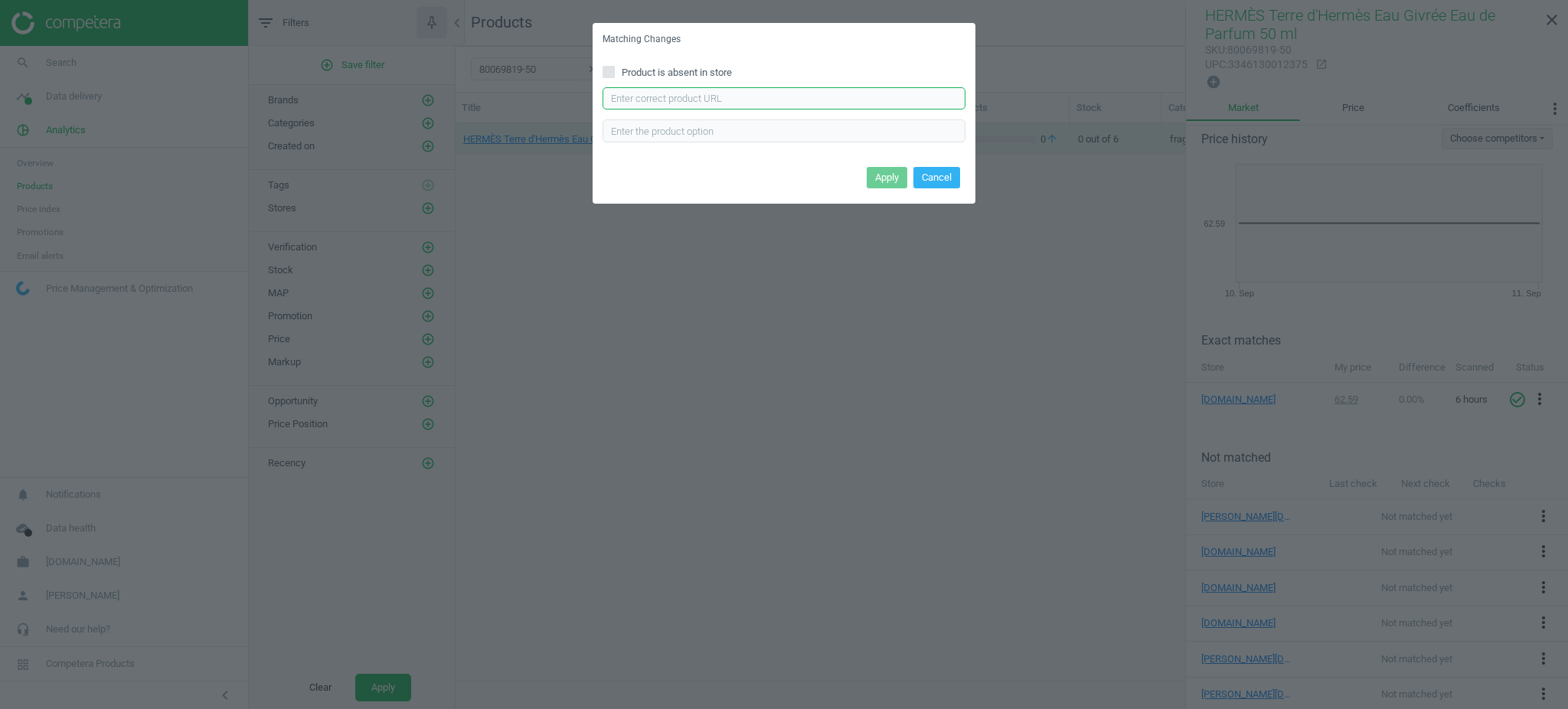
click at [653, 101] on input "text" at bounding box center [784, 99] width 363 height 23
paste input "[URL][DOMAIN_NAME][PERSON_NAME]"
drag, startPoint x: 785, startPoint y: 97, endPoint x: 527, endPoint y: 77, distance: 258.8
click at [527, 77] on div "Matching Changes Product is absent in store [URL][DOMAIN_NAME][PERSON_NAME] Ent…" at bounding box center [784, 354] width 1568 height 709
paste input "10577000?variant=1009654"
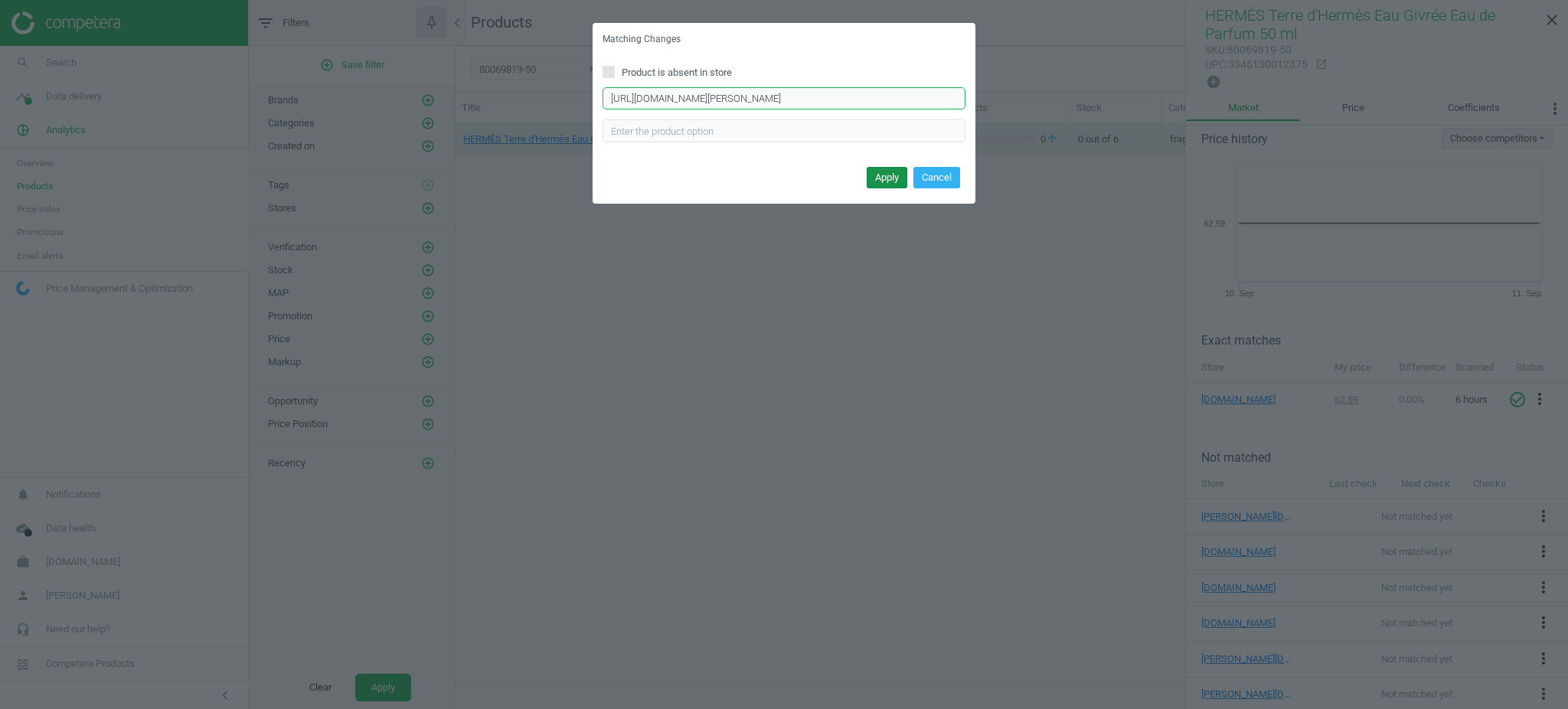
type input "[URL][DOMAIN_NAME][PERSON_NAME]"
click at [878, 173] on button "Apply" at bounding box center [887, 177] width 41 height 21
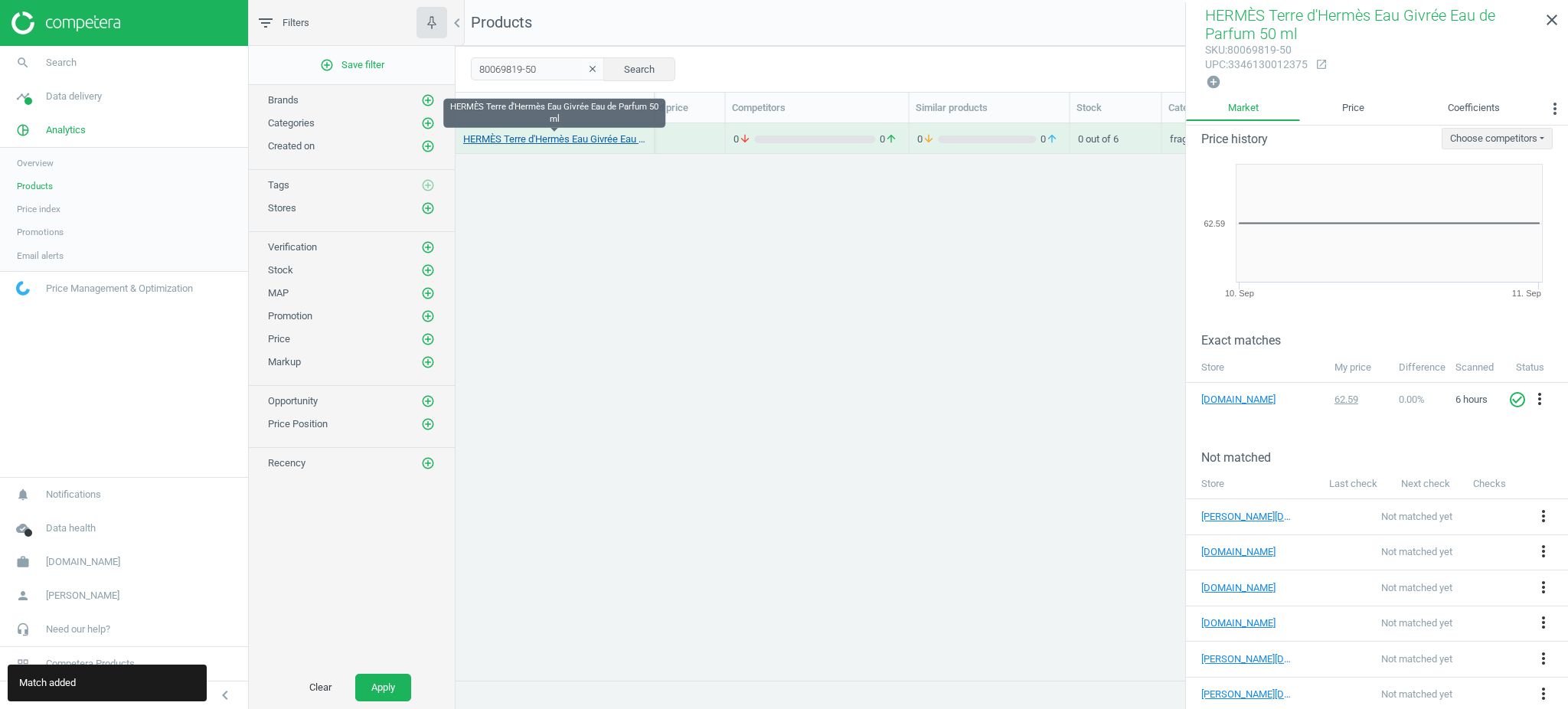
click at [603, 135] on link "HERMÈS Terre d'Hermès Eau Givrée Eau de Parfum 50 ml" at bounding box center [554, 139] width 183 height 14
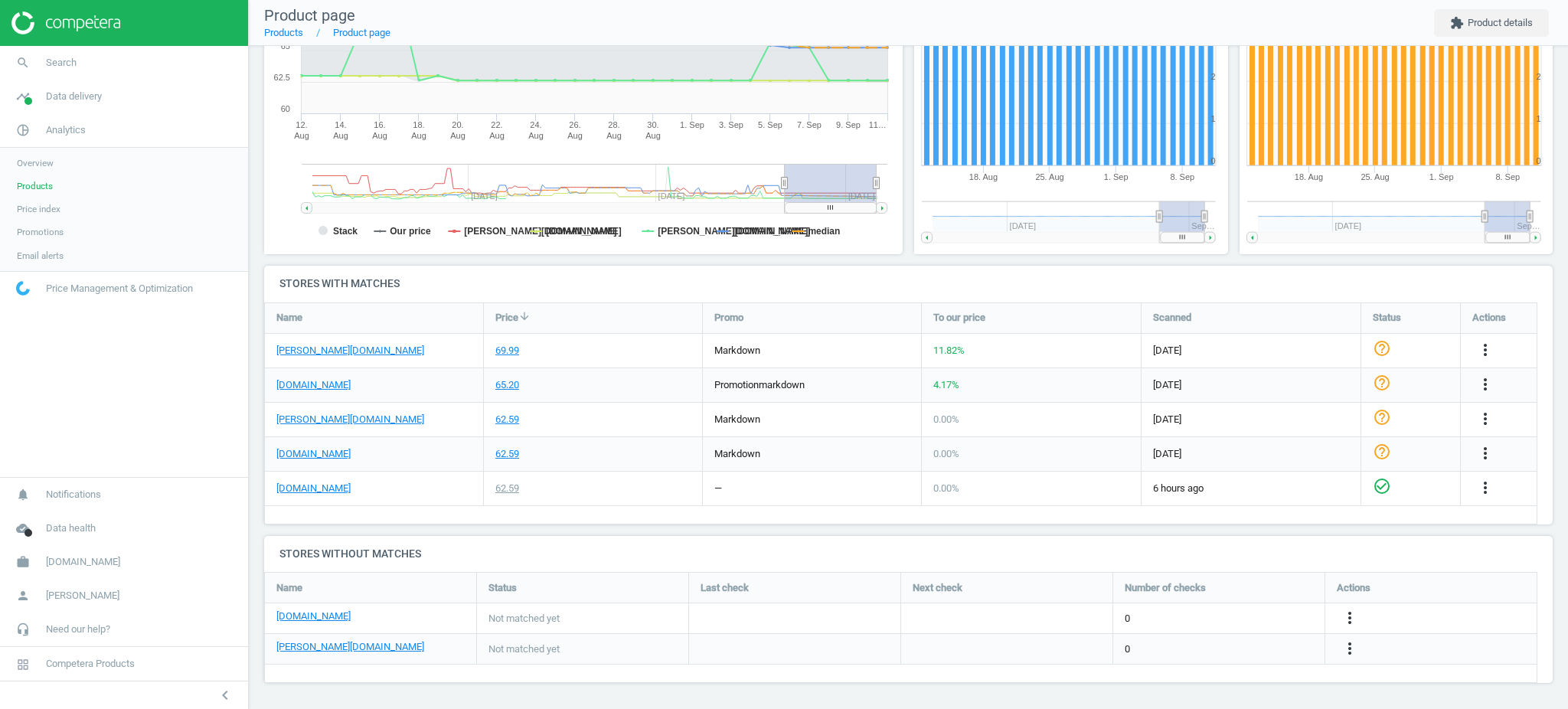
click at [1338, 649] on div "more_vert" at bounding box center [1351, 649] width 30 height 20
click at [1348, 645] on icon "more_vert" at bounding box center [1349, 649] width 19 height 19
click at [1242, 649] on link "Edit URL/product option" at bounding box center [1230, 649] width 210 height 24
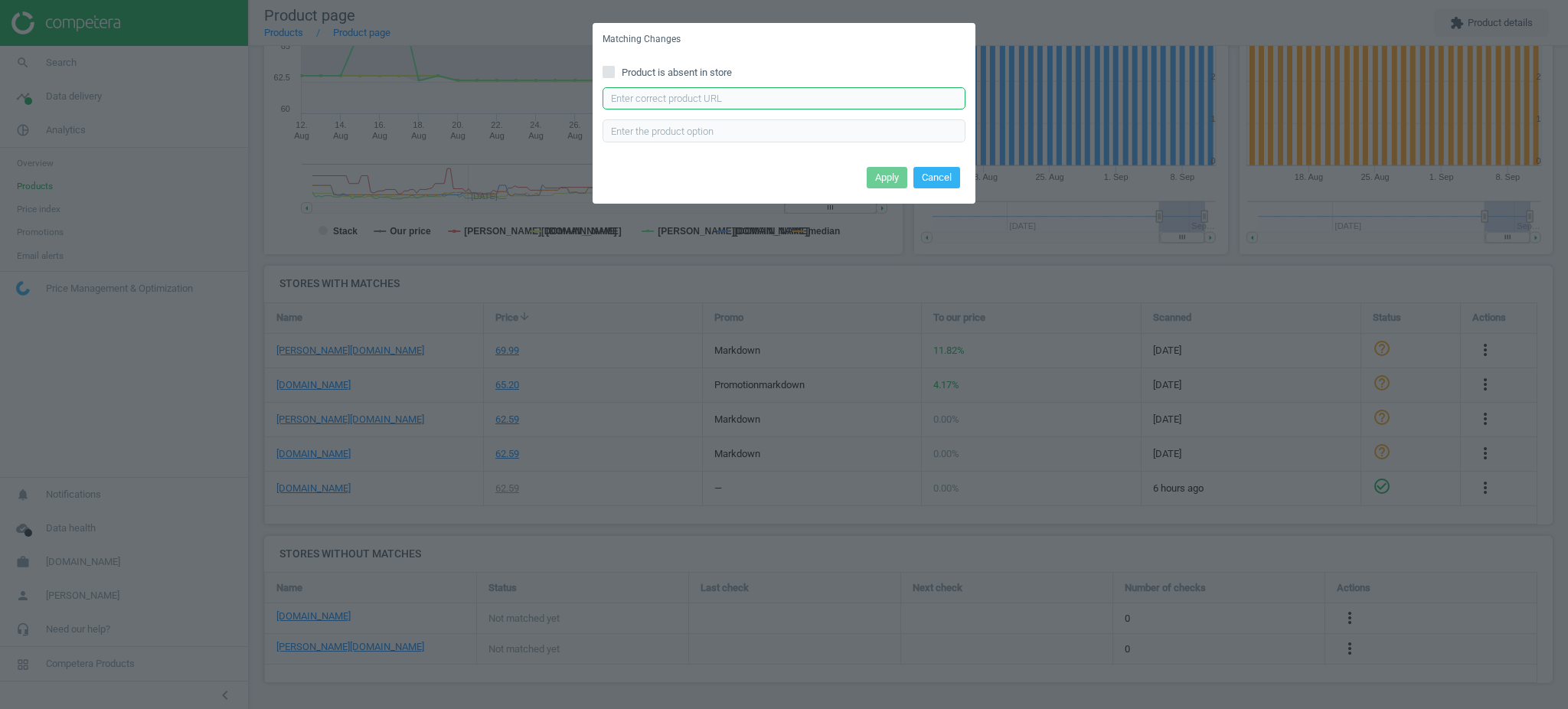
click at [724, 101] on input "text" at bounding box center [784, 99] width 363 height 23
paste input "[URL][DOMAIN_NAME][PERSON_NAME][PERSON_NAME]"
type input "[URL][DOMAIN_NAME][PERSON_NAME][PERSON_NAME]"
click at [888, 182] on button "Apply" at bounding box center [887, 177] width 41 height 21
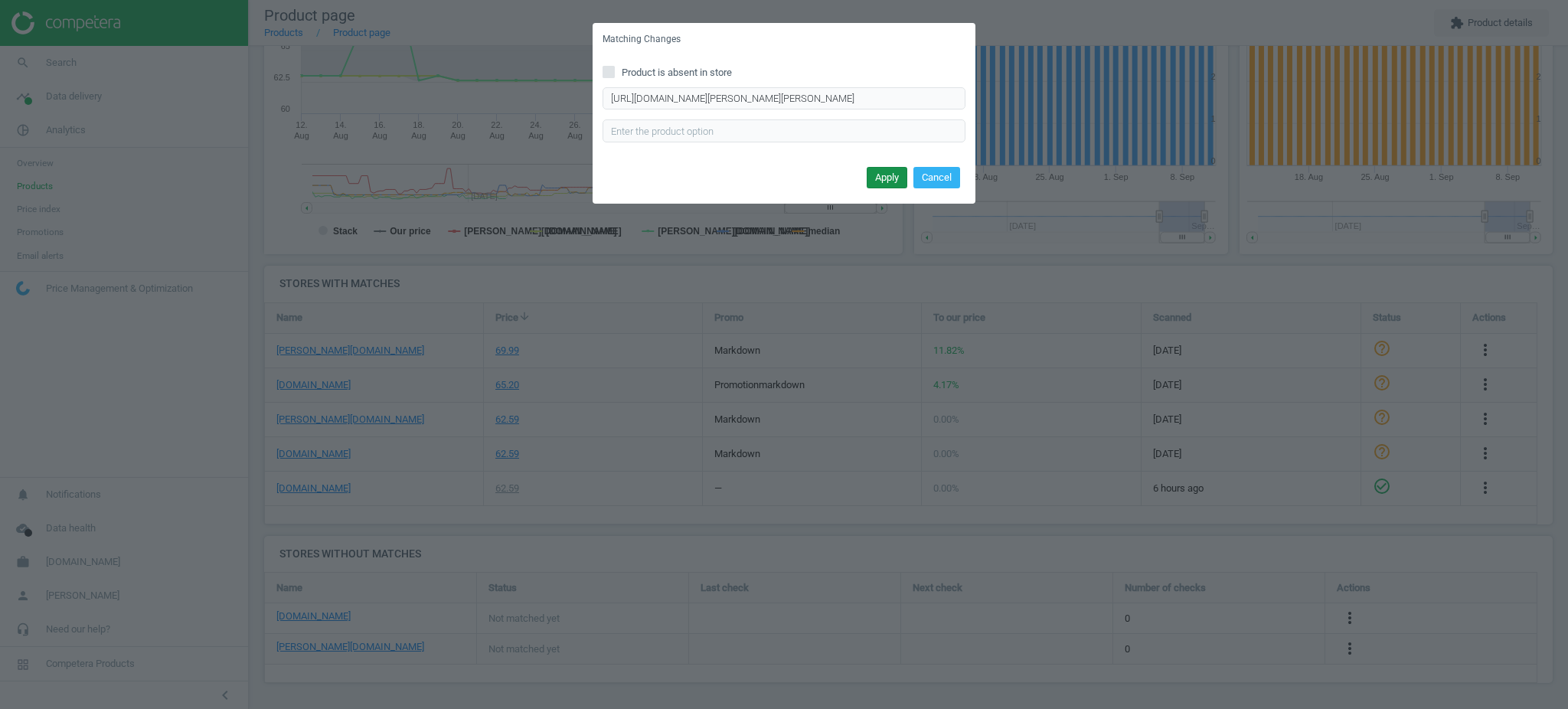
scroll to position [0, 0]
